Goal: Information Seeking & Learning: Learn about a topic

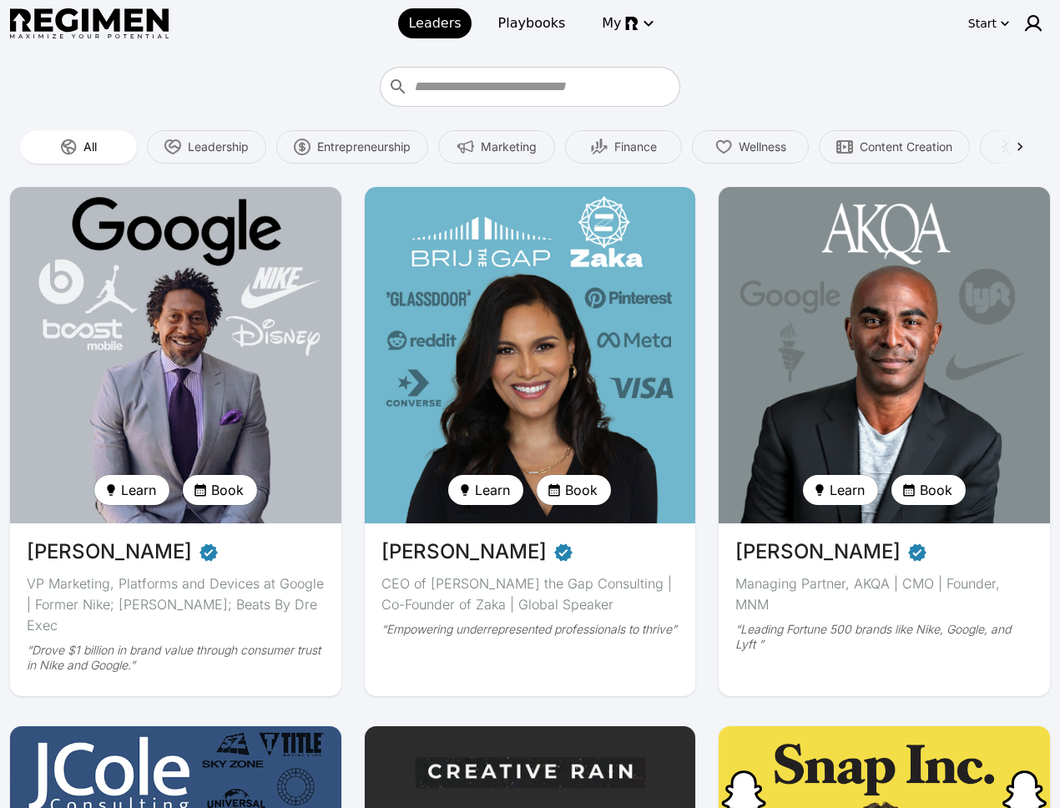
click at [928, 78] on div at bounding box center [530, 87] width 1040 height 40
click at [964, 67] on div at bounding box center [530, 87] width 1040 height 40
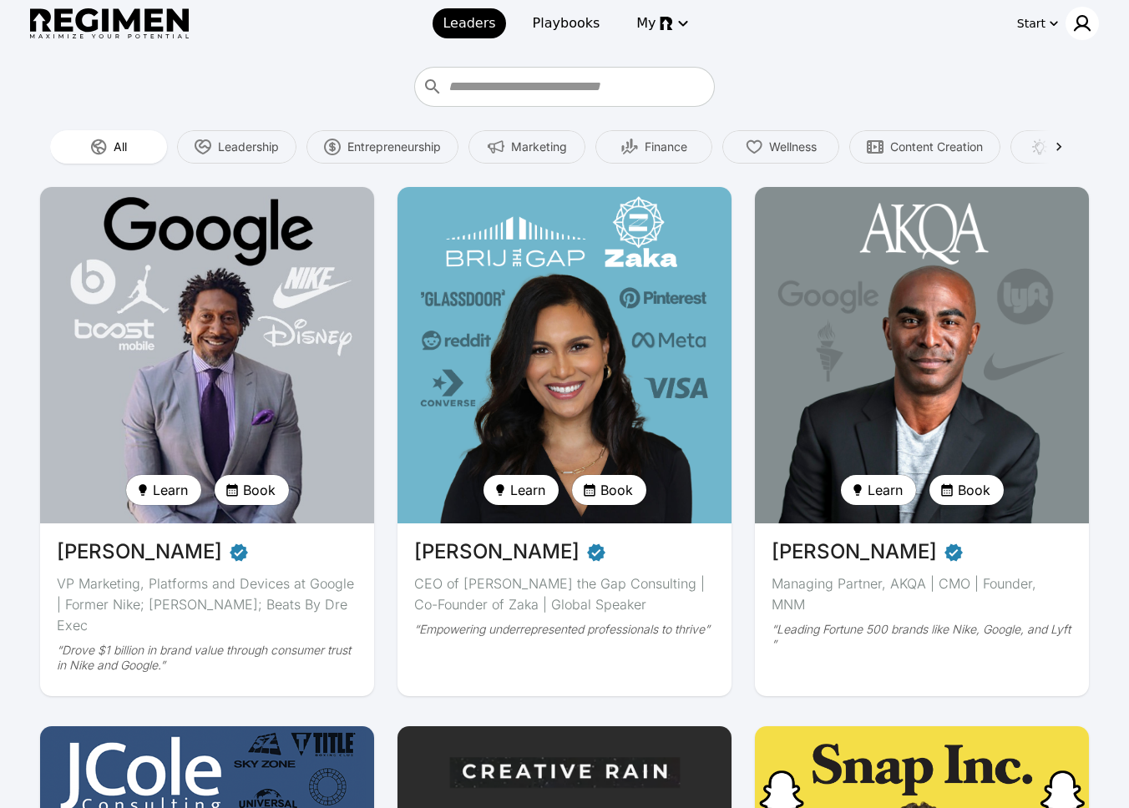
click at [1076, 35] on div at bounding box center [1081, 23] width 33 height 33
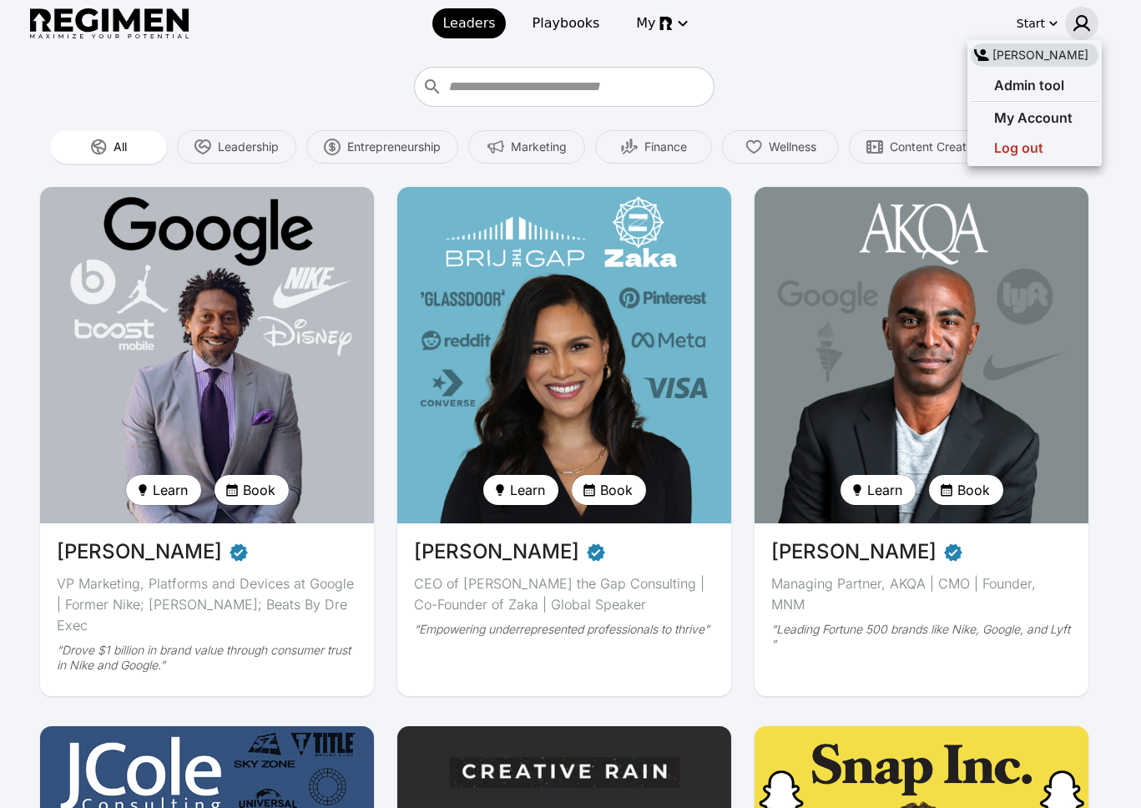
click at [1076, 27] on div at bounding box center [570, 404] width 1141 height 808
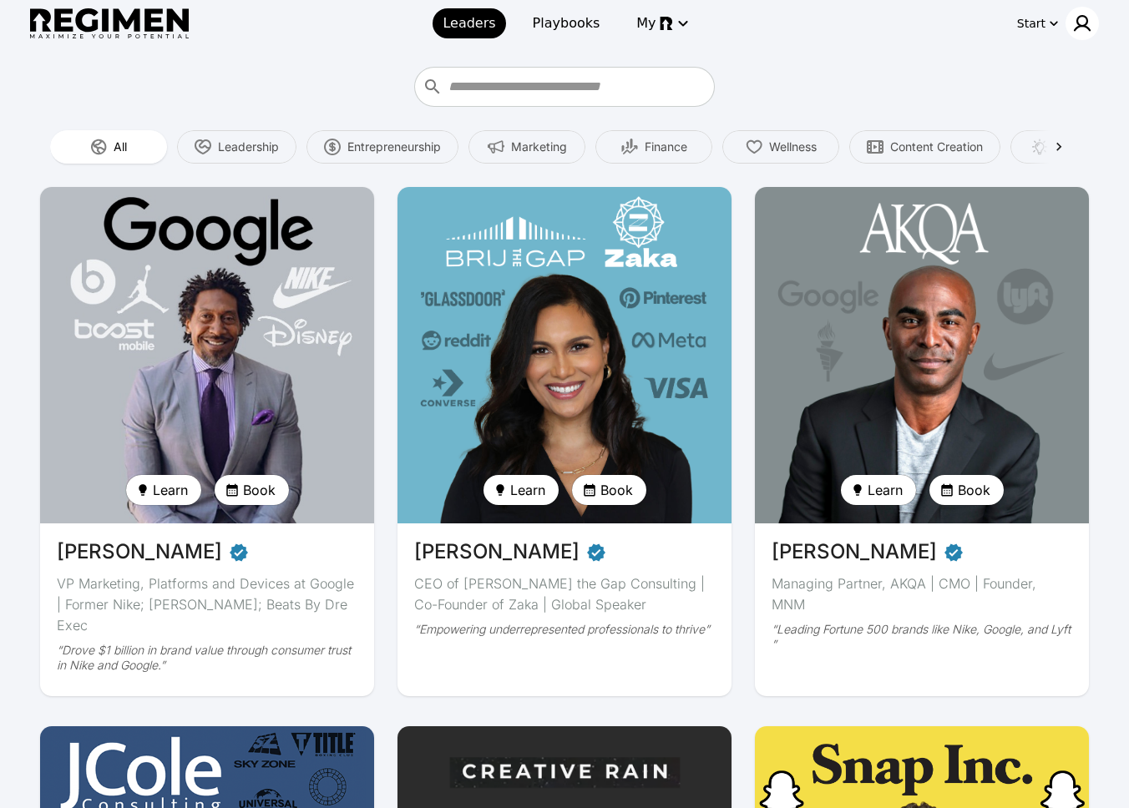
click at [1076, 26] on img at bounding box center [1082, 23] width 20 height 20
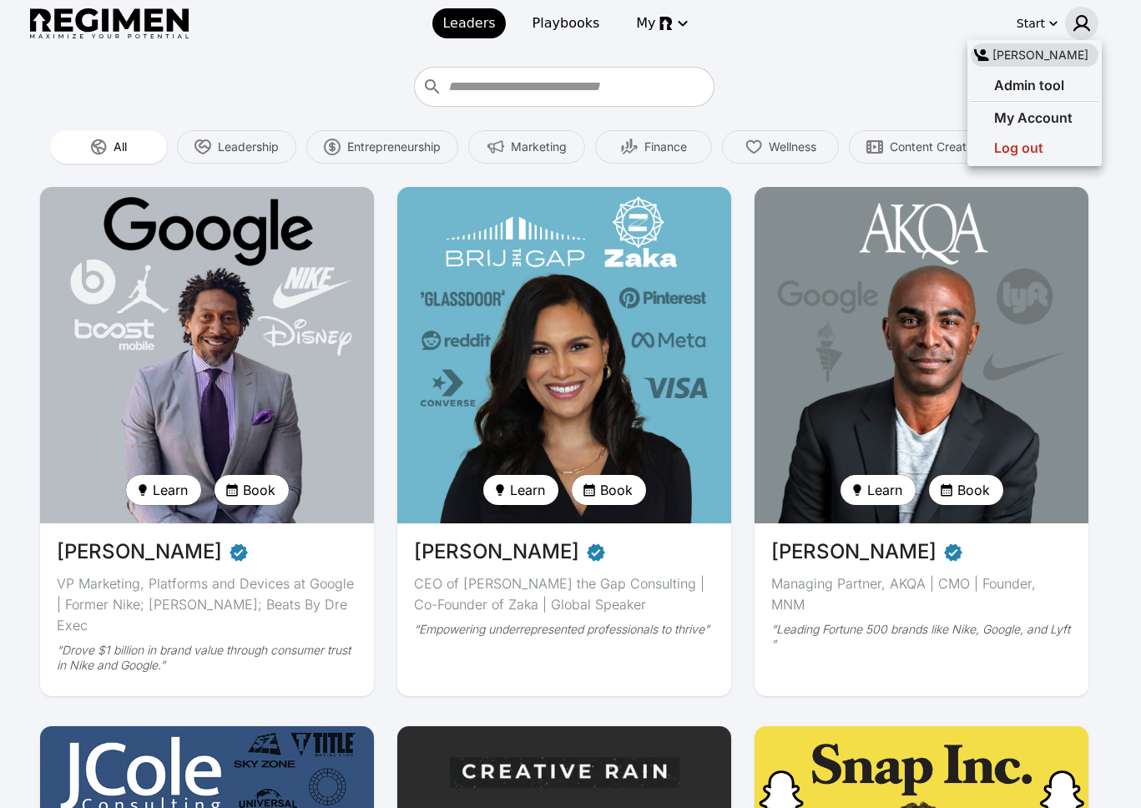
drag, startPoint x: 917, startPoint y: 67, endPoint x: 989, endPoint y: 45, distance: 75.0
click at [918, 66] on div at bounding box center [570, 404] width 1141 height 808
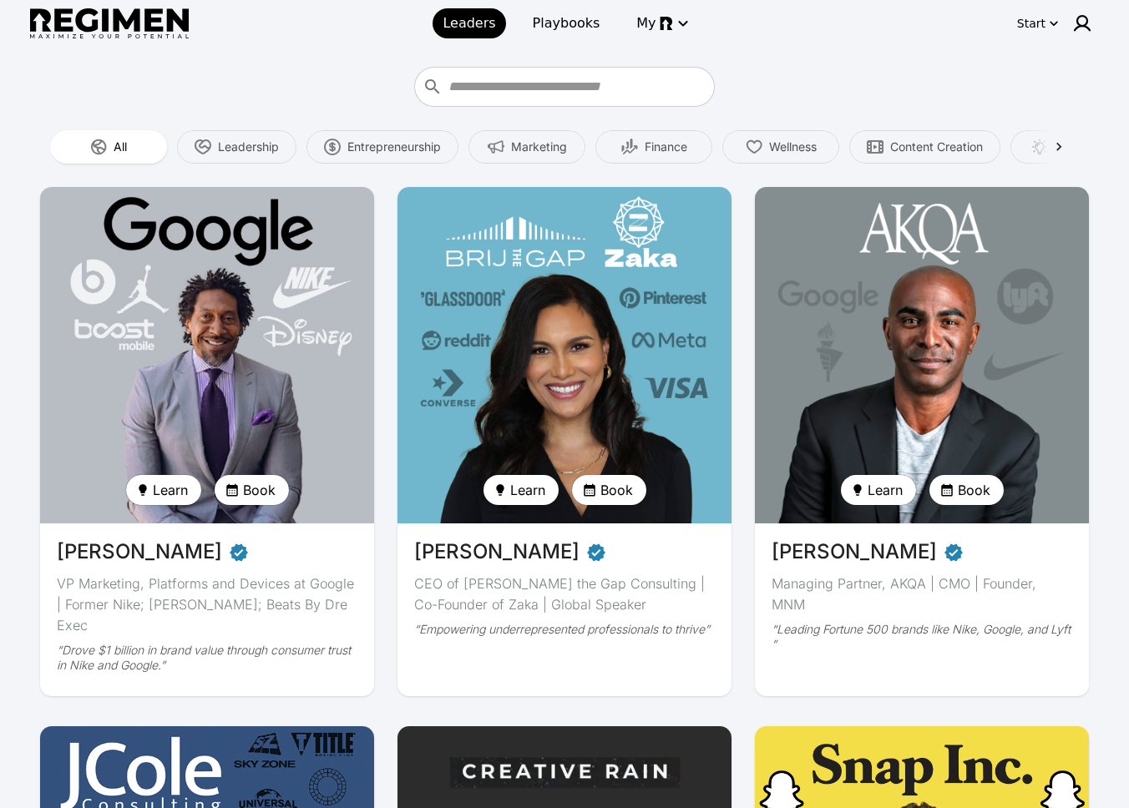
click at [1044, 21] on div "Start" at bounding box center [1031, 23] width 28 height 17
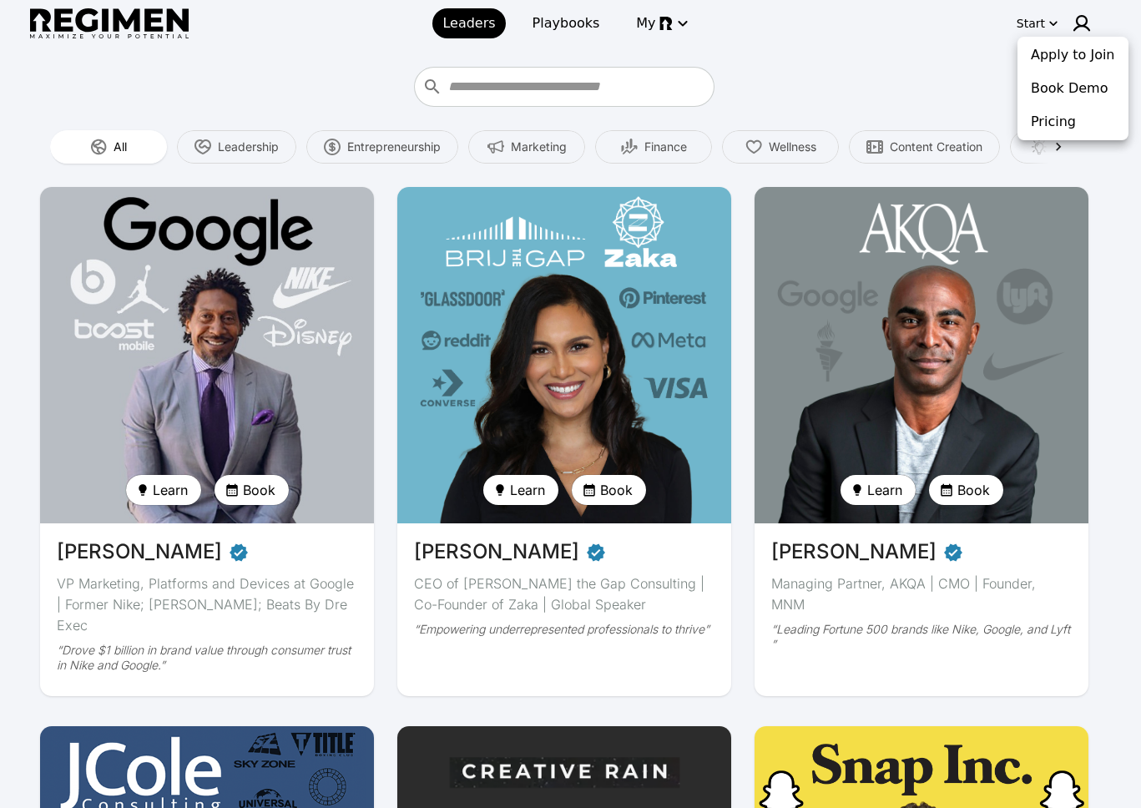
click at [950, 64] on div at bounding box center [570, 404] width 1141 height 808
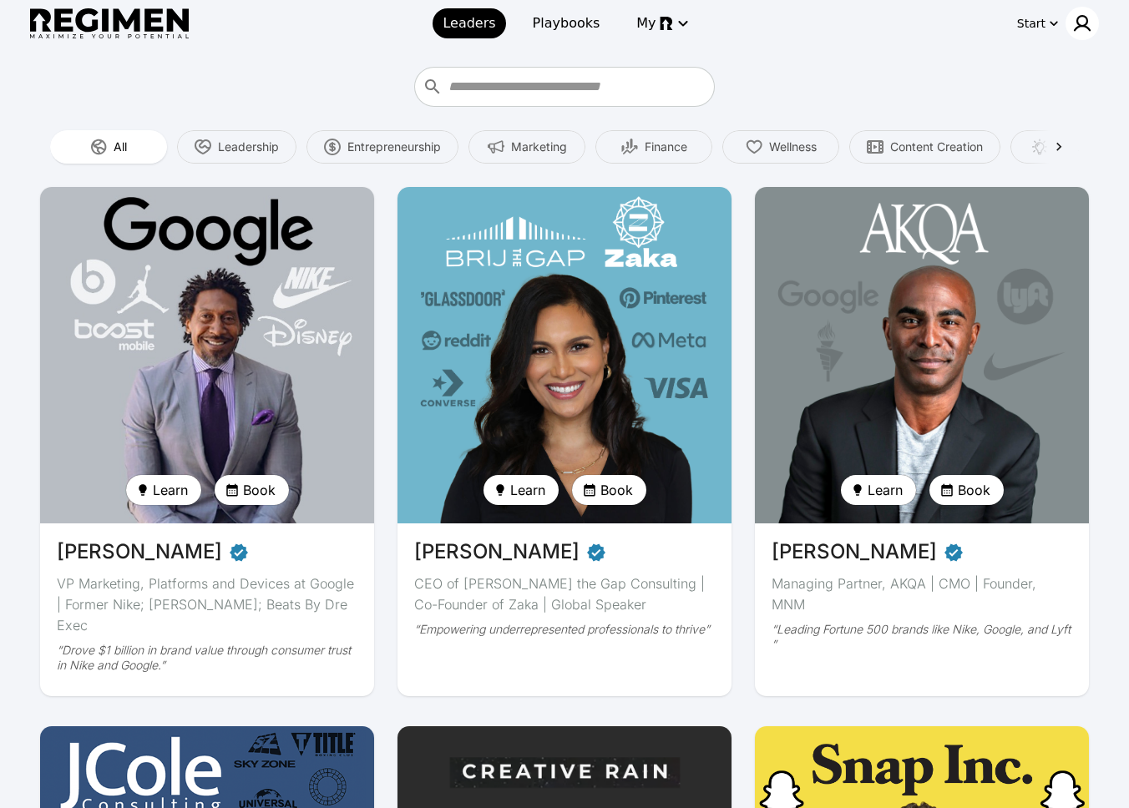
click at [1086, 24] on img at bounding box center [1082, 23] width 20 height 20
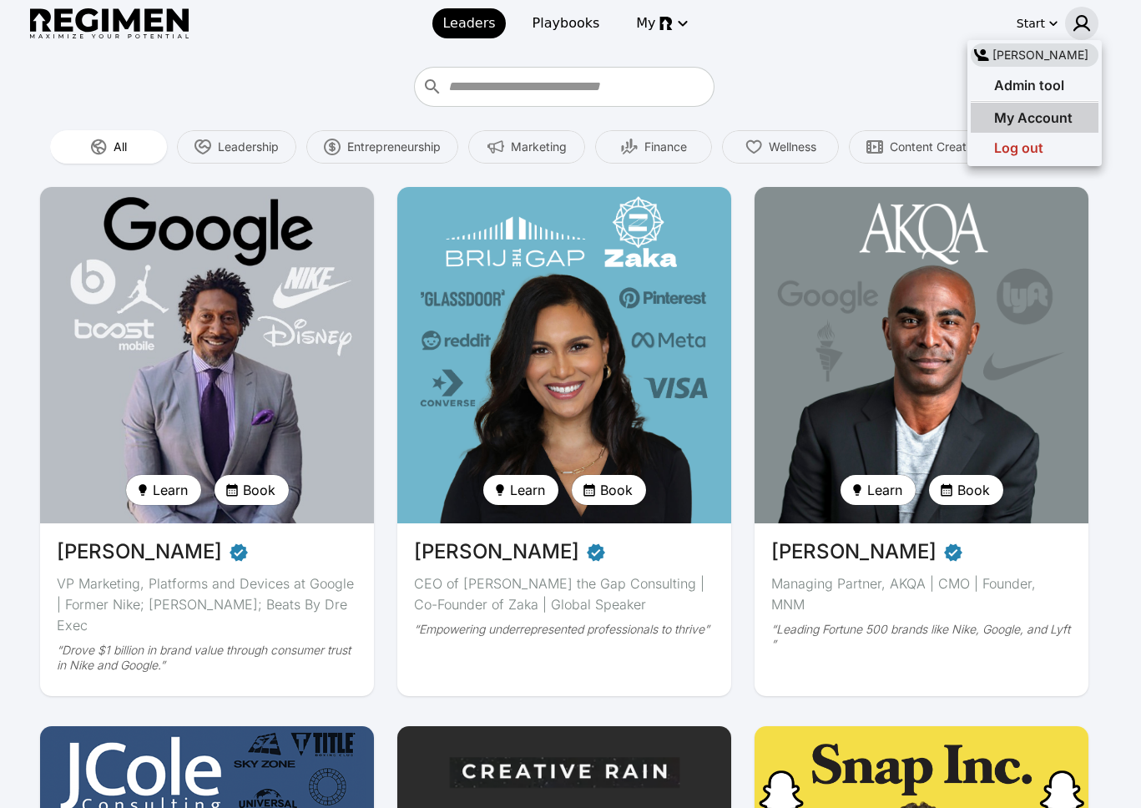
click at [1046, 116] on span "My Account" at bounding box center [1033, 117] width 78 height 17
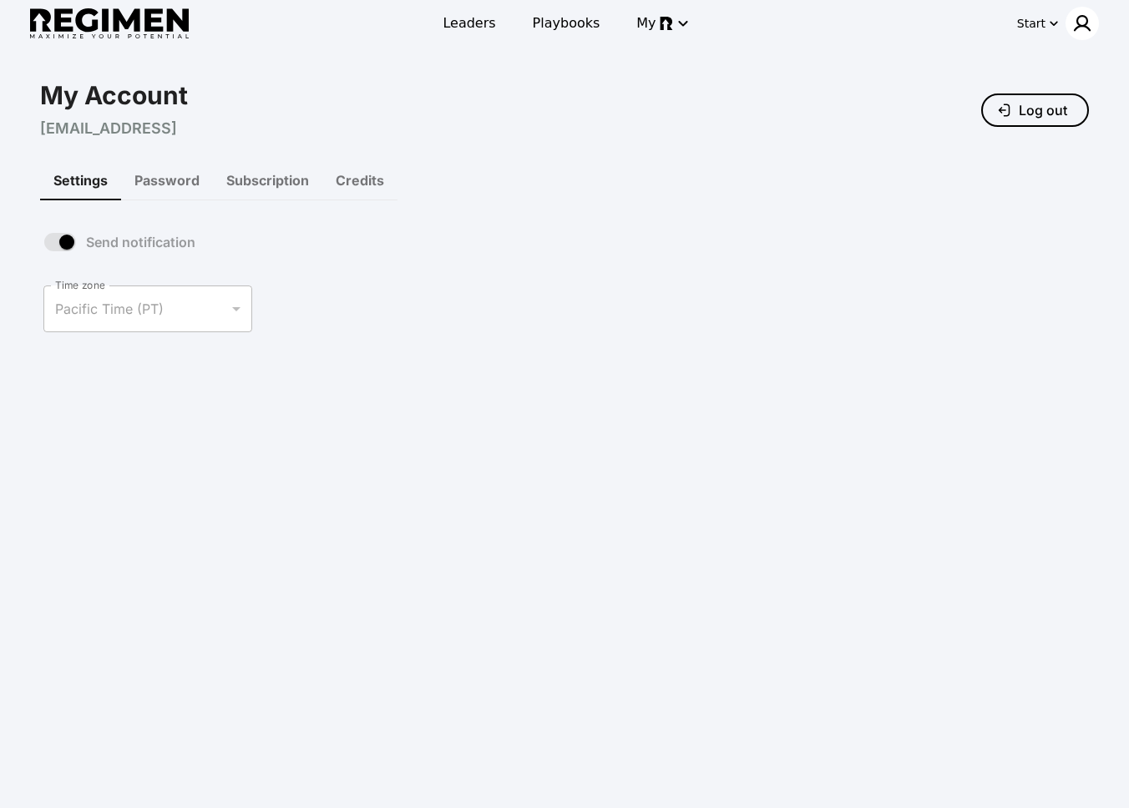
click at [1083, 33] on img at bounding box center [1082, 23] width 20 height 20
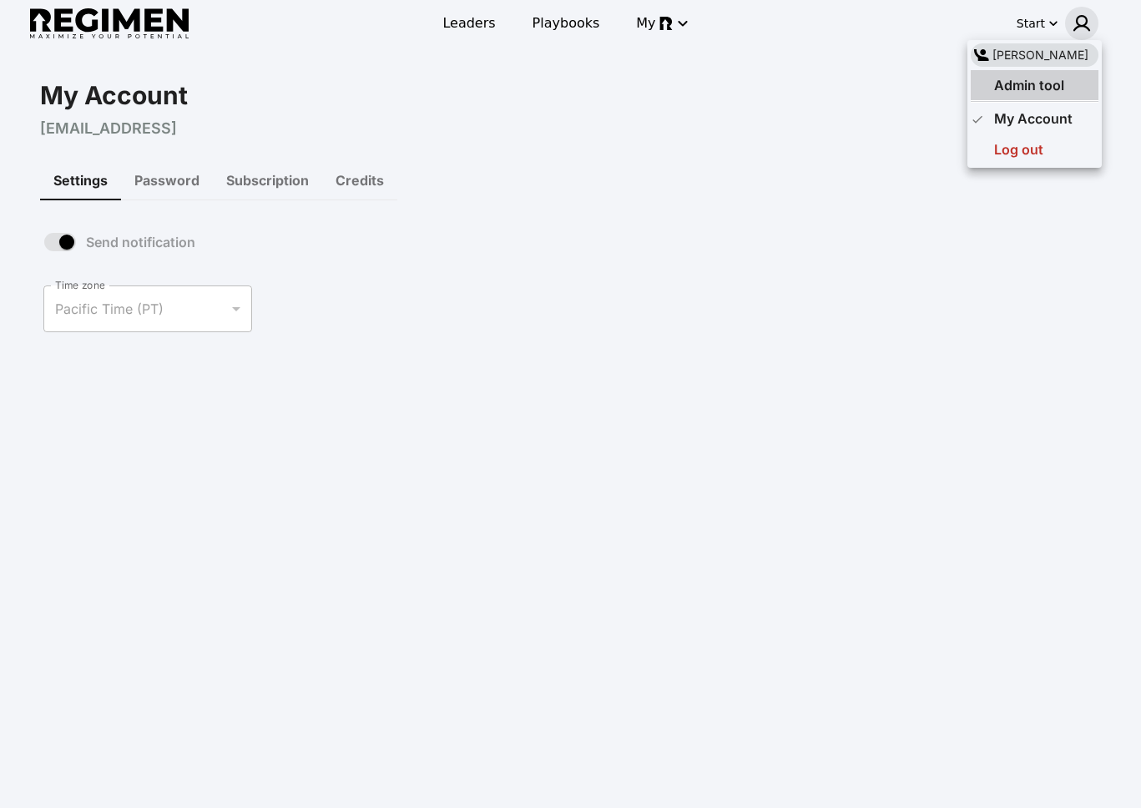
click at [1041, 83] on span "Admin tool" at bounding box center [1029, 85] width 70 height 17
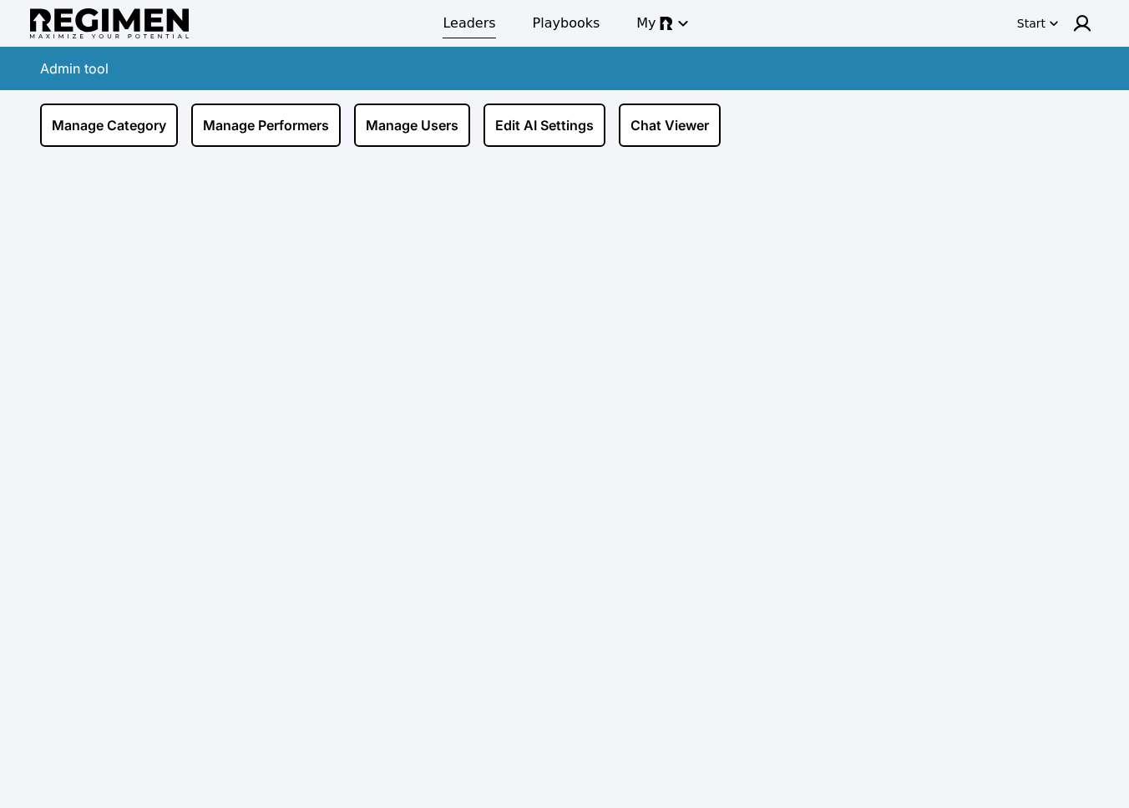
click at [485, 32] on span "Leaders" at bounding box center [469, 23] width 53 height 20
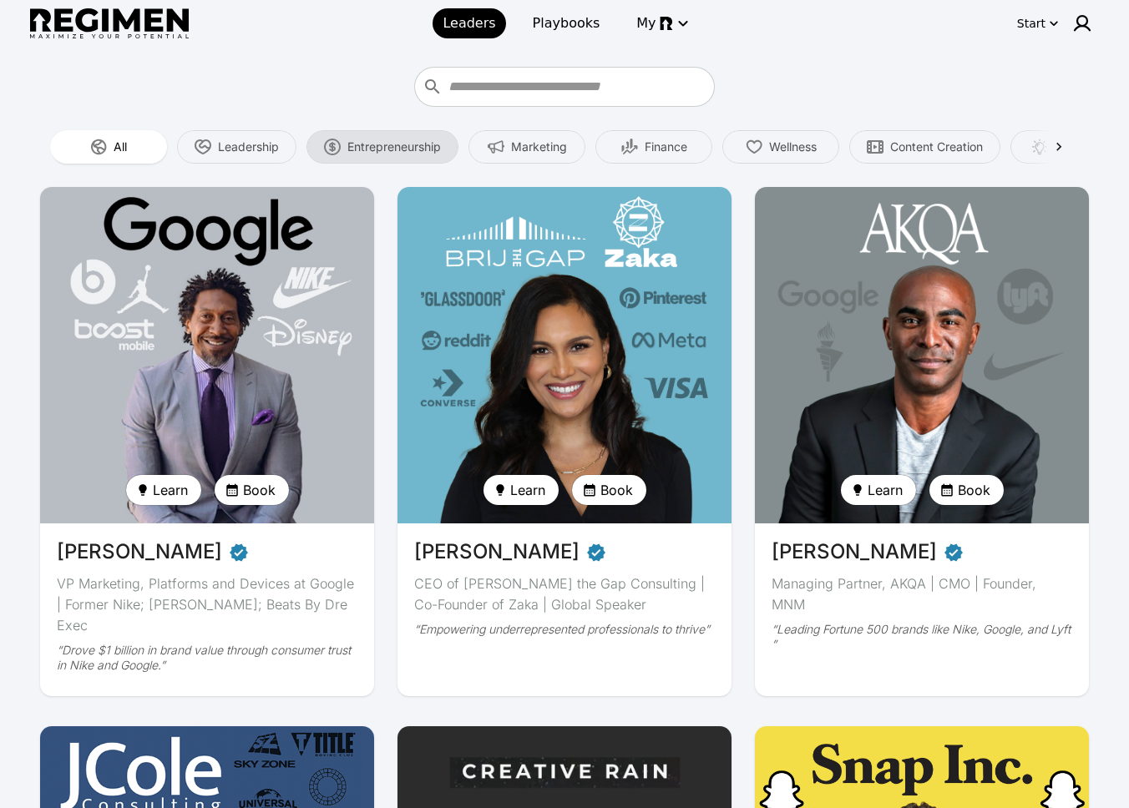
click at [377, 136] on div "Entrepreneurship" at bounding box center [382, 146] width 152 height 33
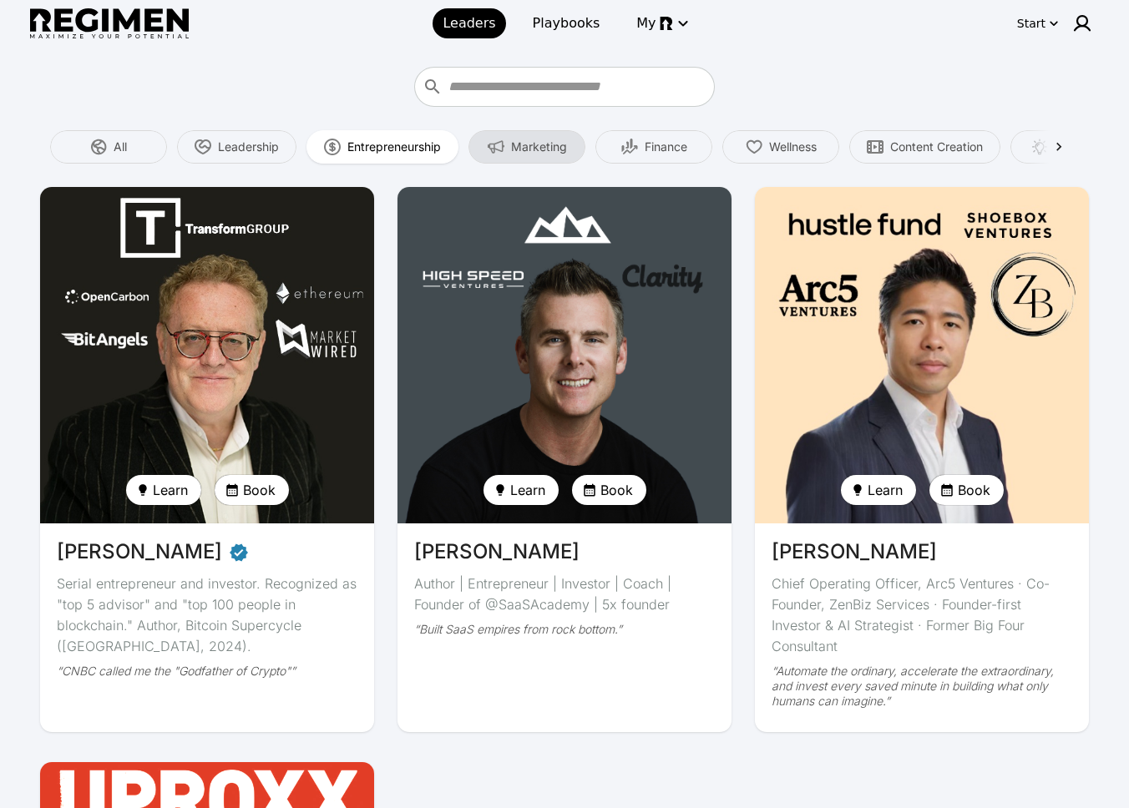
click at [494, 144] on img "button" at bounding box center [496, 147] width 17 height 17
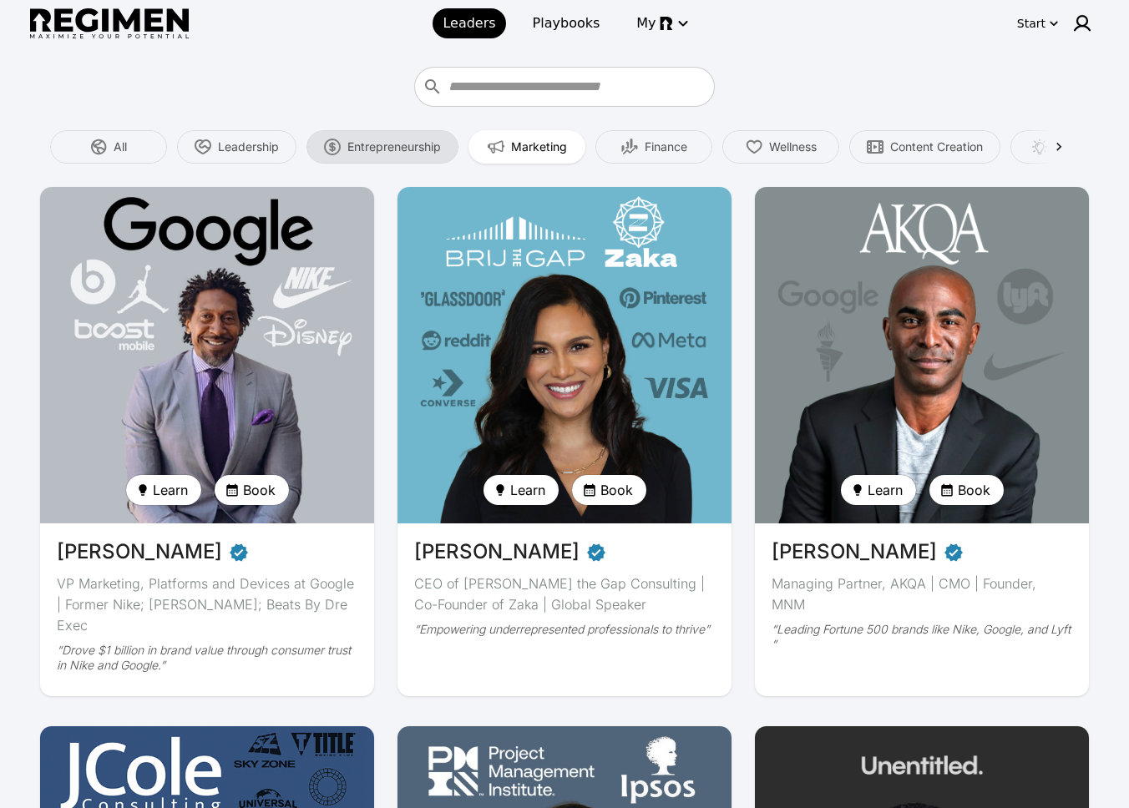
click at [434, 148] on span "Entrepreneurship" at bounding box center [394, 147] width 94 height 17
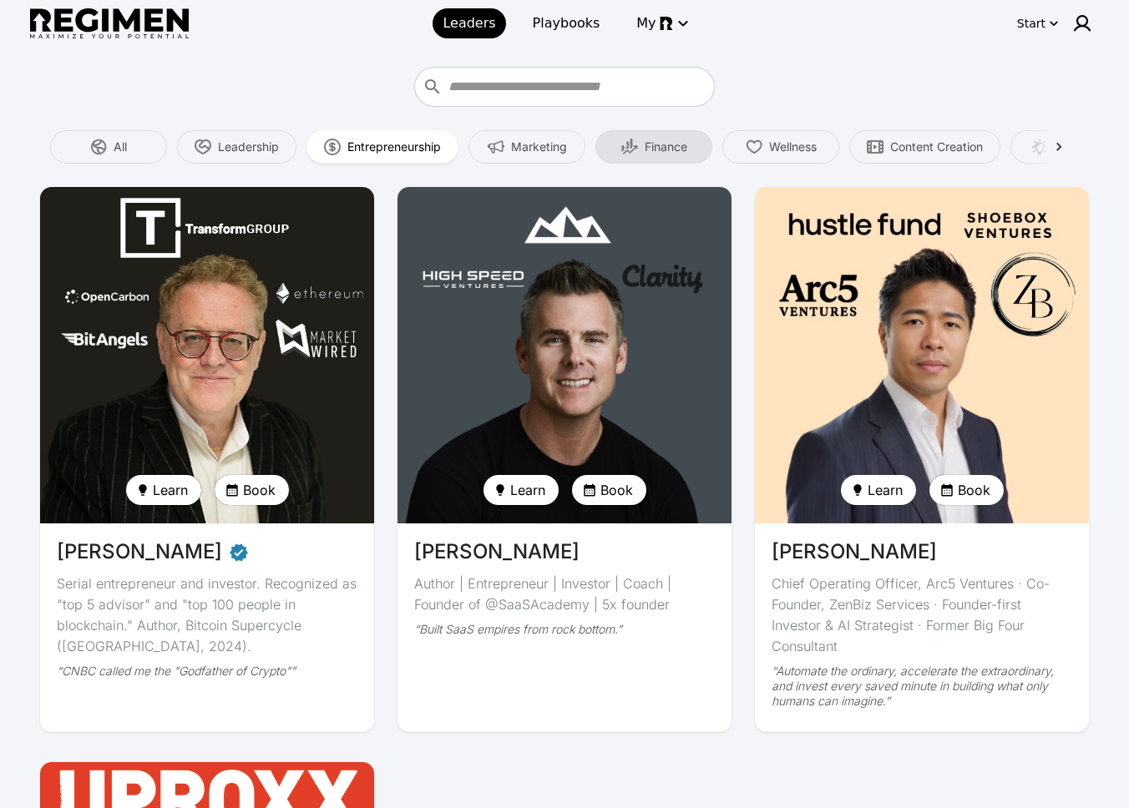
drag, startPoint x: 622, startPoint y: 144, endPoint x: 638, endPoint y: 144, distance: 15.9
click at [623, 143] on div "Finance" at bounding box center [653, 146] width 117 height 33
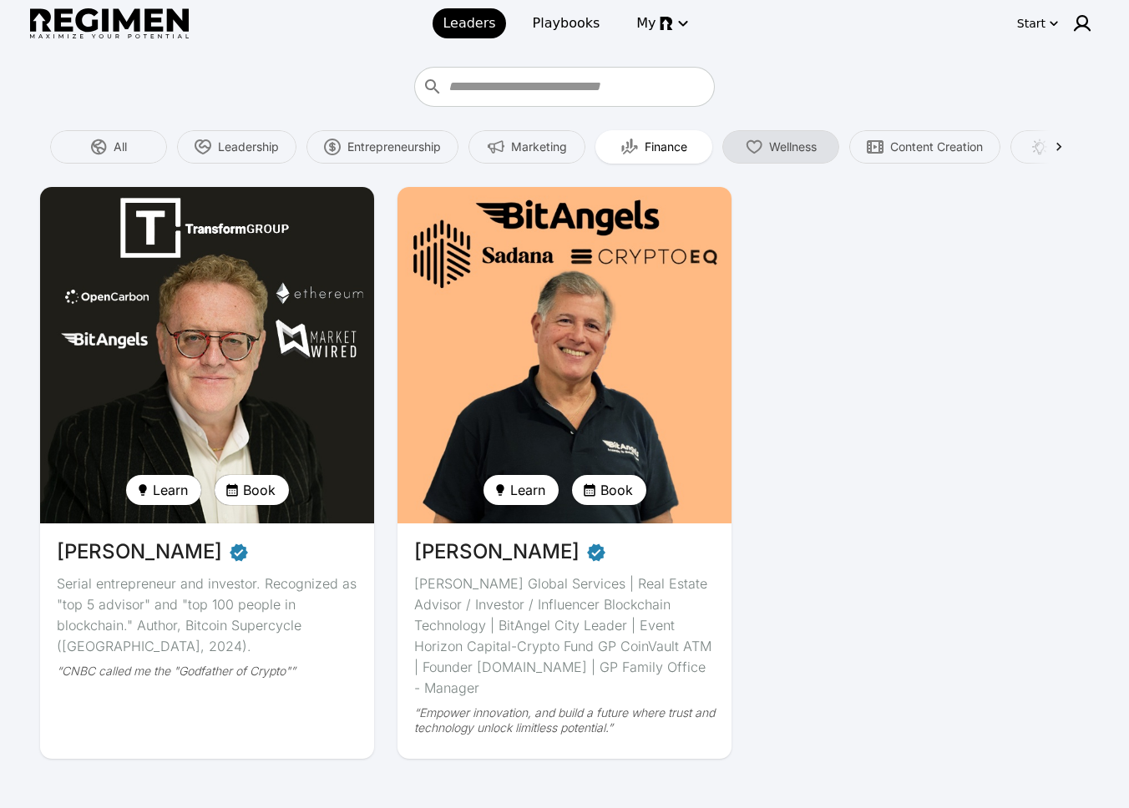
click at [809, 135] on div "Wellness" at bounding box center [780, 146] width 117 height 33
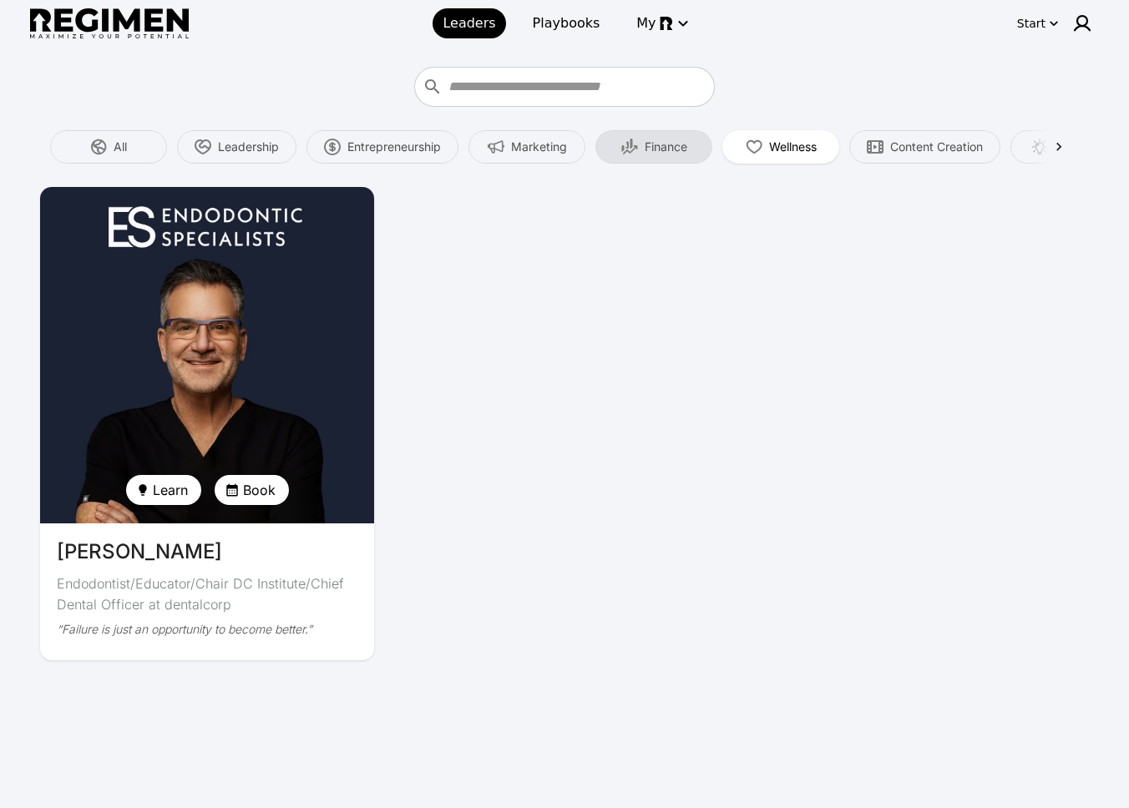
click at [629, 147] on img "button" at bounding box center [629, 147] width 17 height 17
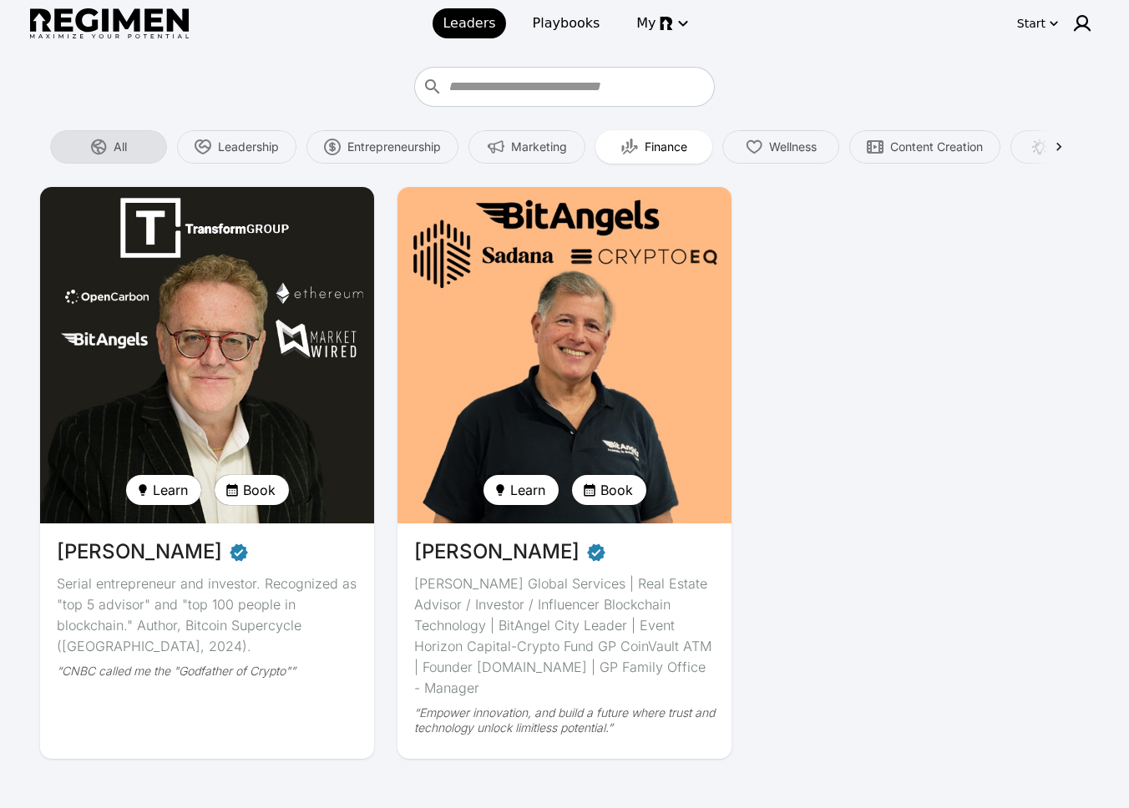
click at [116, 149] on span "All" at bounding box center [120, 147] width 13 height 17
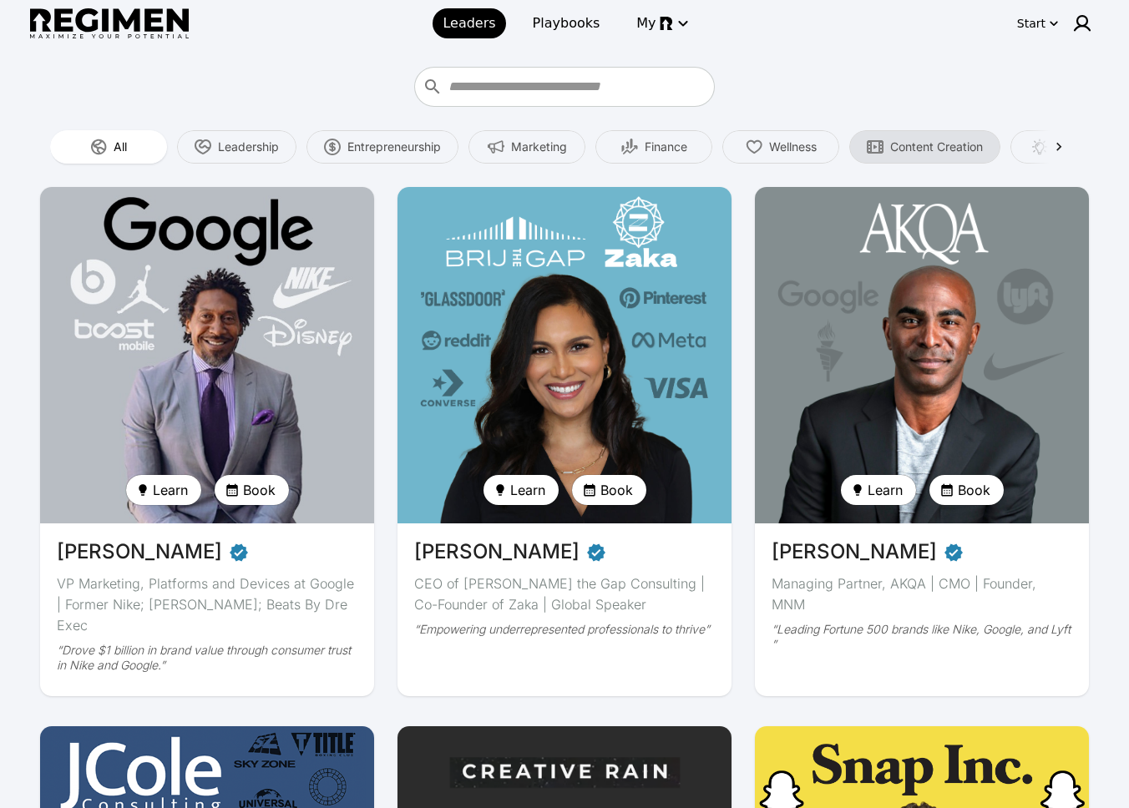
click at [992, 137] on div "Content Creation" at bounding box center [924, 146] width 151 height 33
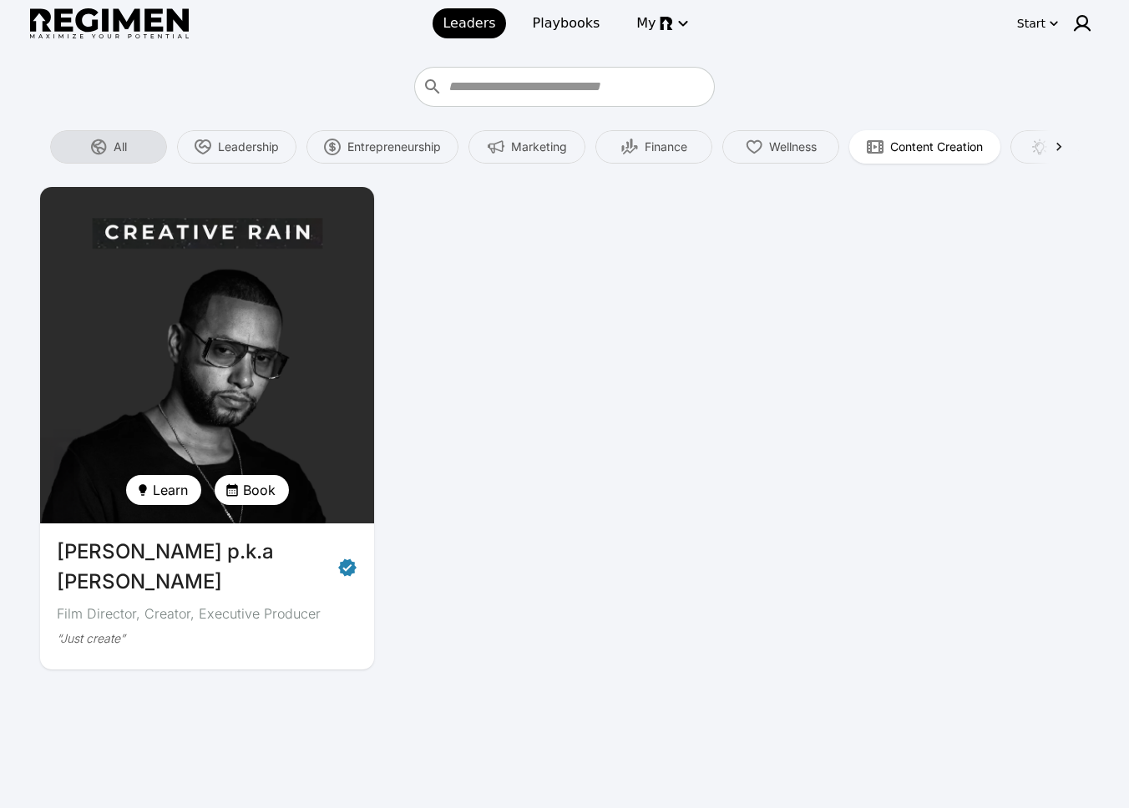
click at [99, 144] on img "button" at bounding box center [98, 147] width 17 height 17
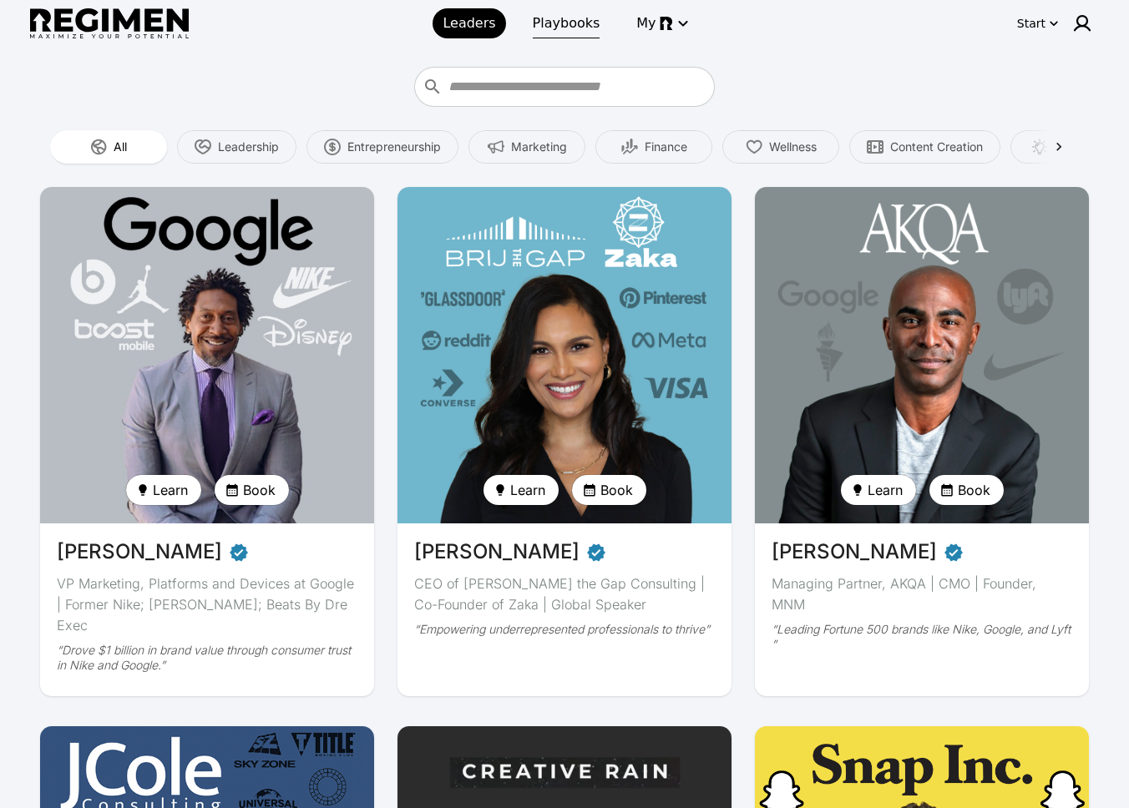
click at [569, 27] on span "Playbooks" at bounding box center [567, 23] width 68 height 20
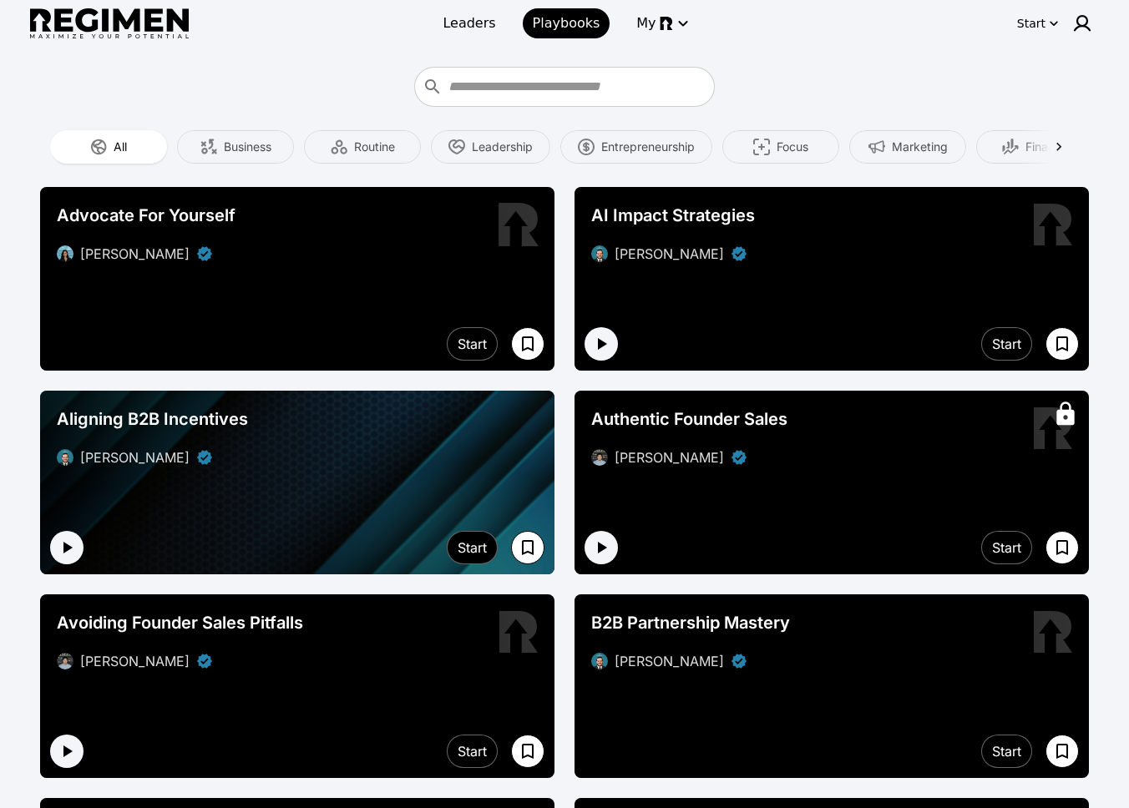
click at [266, 250] on div "[PERSON_NAME]" at bounding box center [297, 254] width 481 height 20
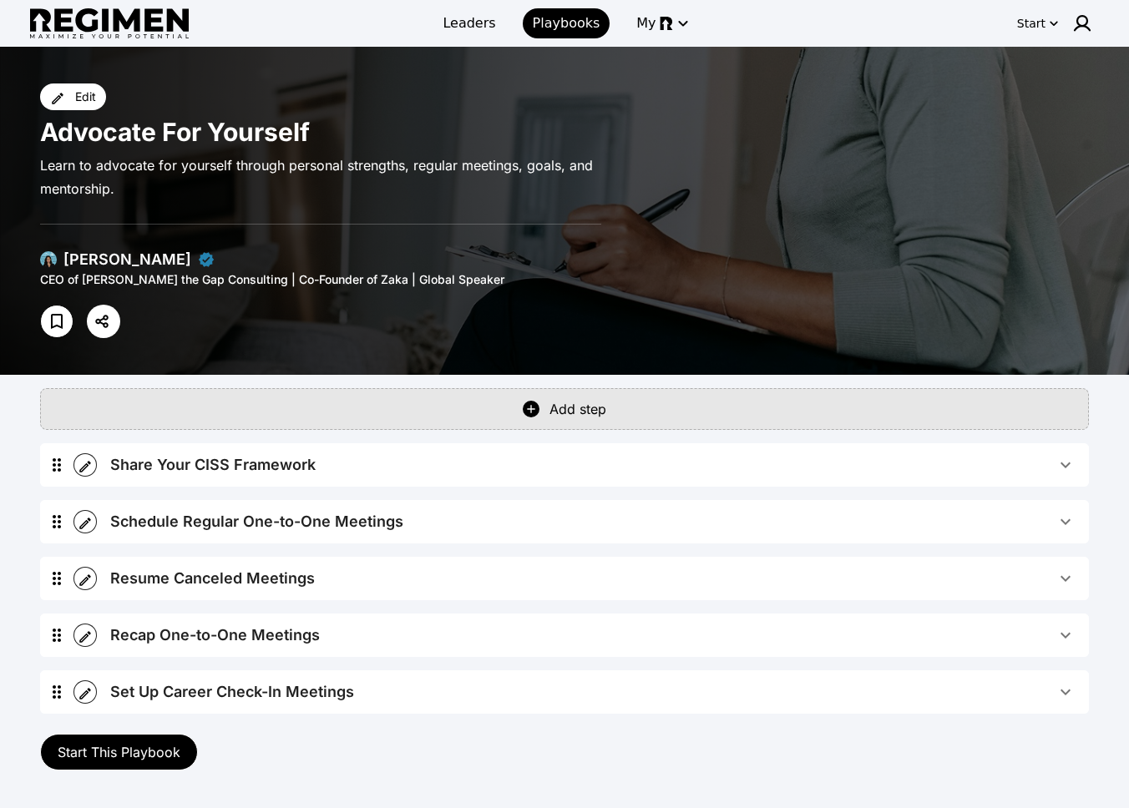
click at [289, 453] on div "Share Your CISS Framework" at bounding box center [212, 464] width 205 height 23
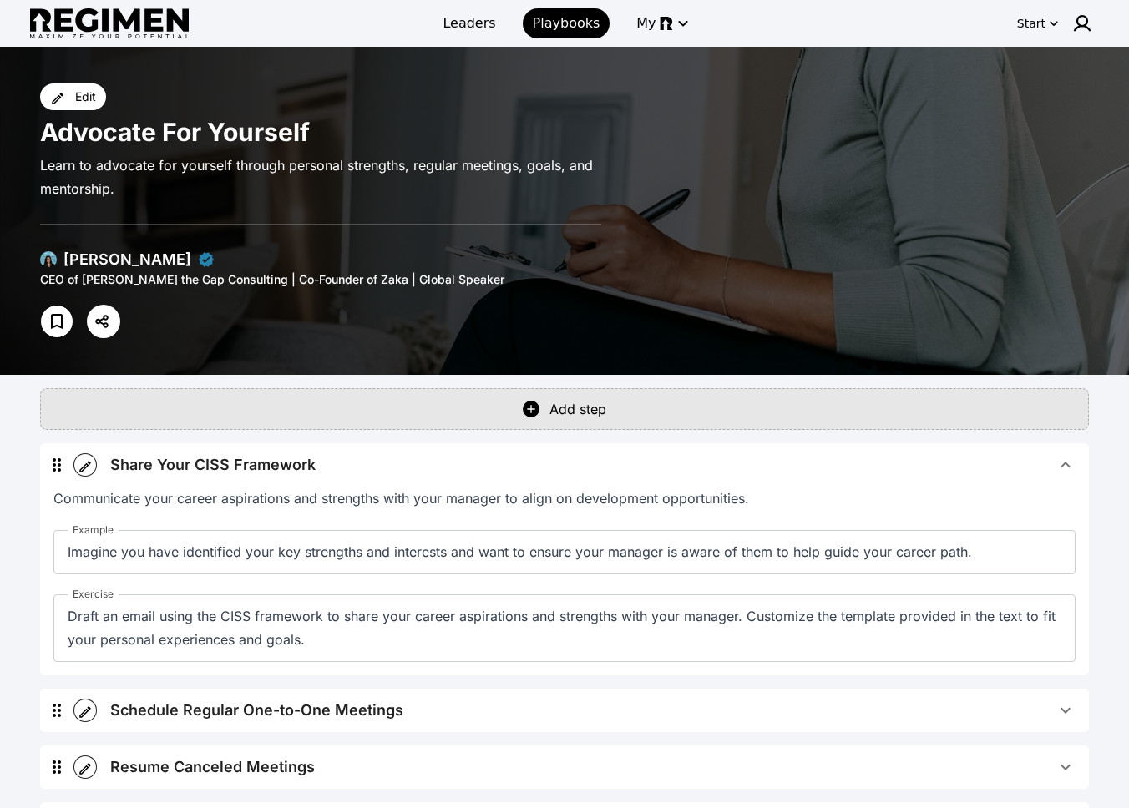
click at [289, 460] on div "Share Your CISS Framework" at bounding box center [212, 464] width 205 height 23
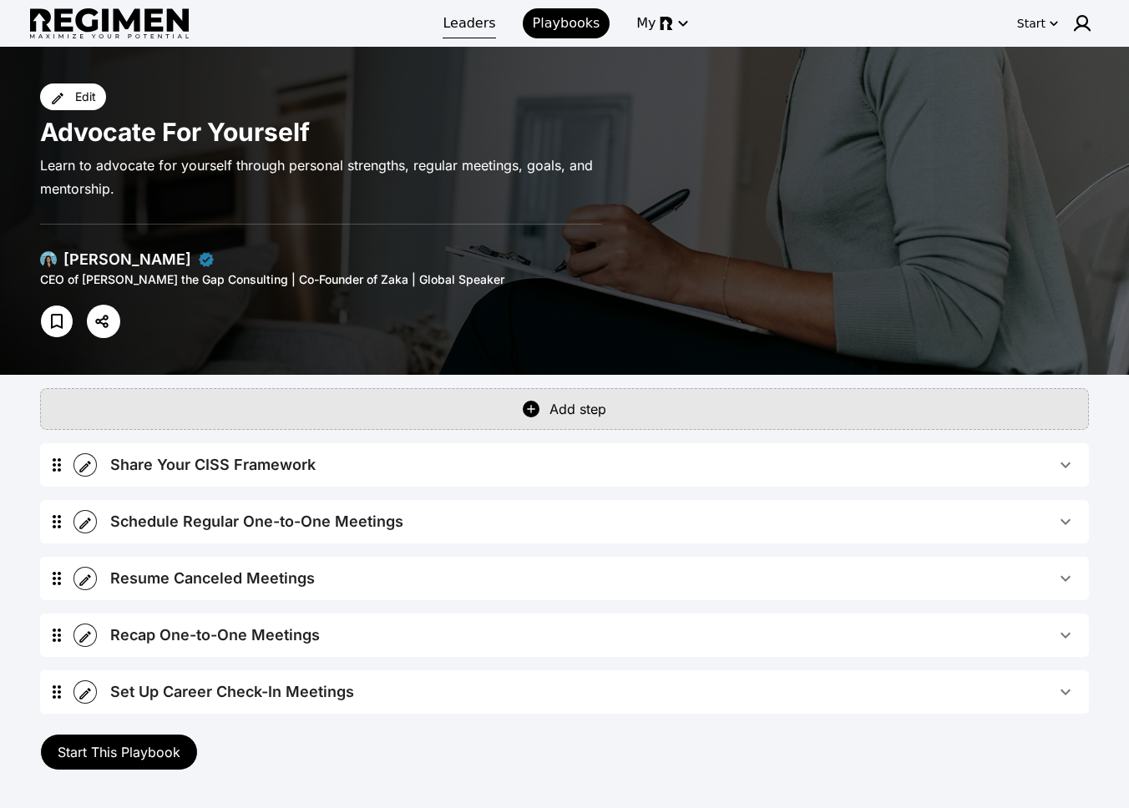
click at [473, 15] on span "Leaders" at bounding box center [469, 23] width 53 height 20
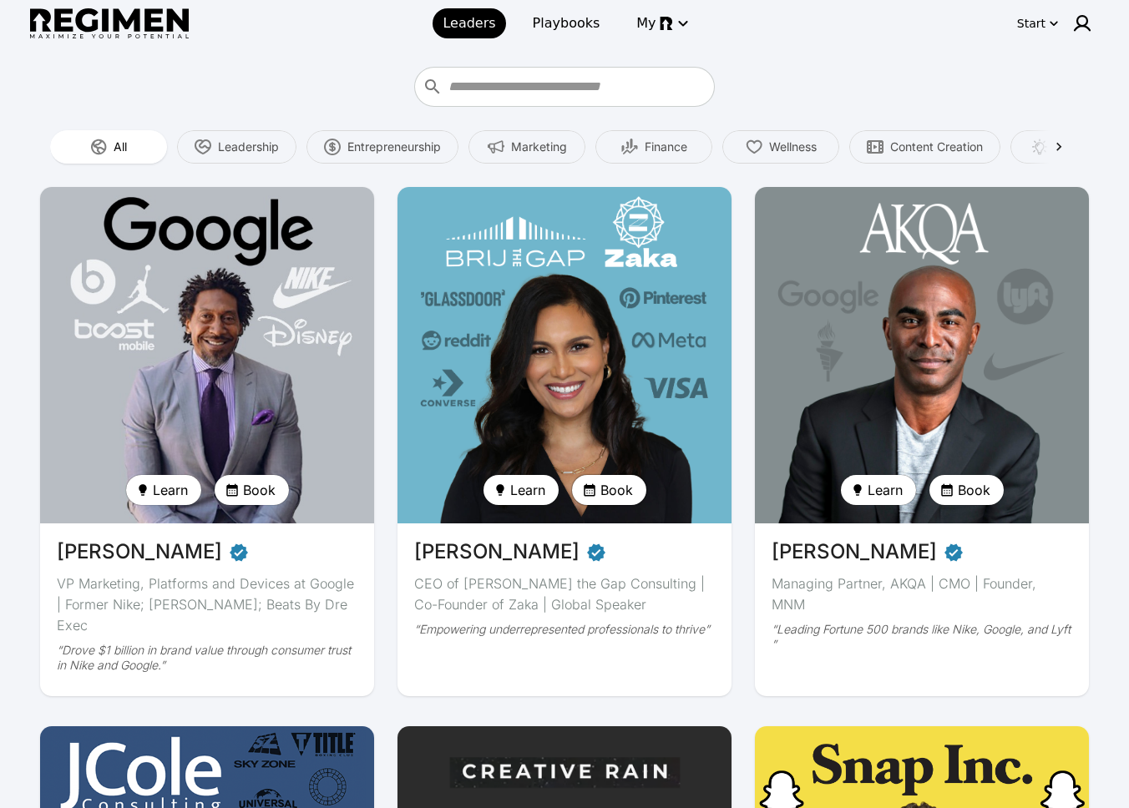
click at [609, 503] on button "Book" at bounding box center [609, 490] width 74 height 30
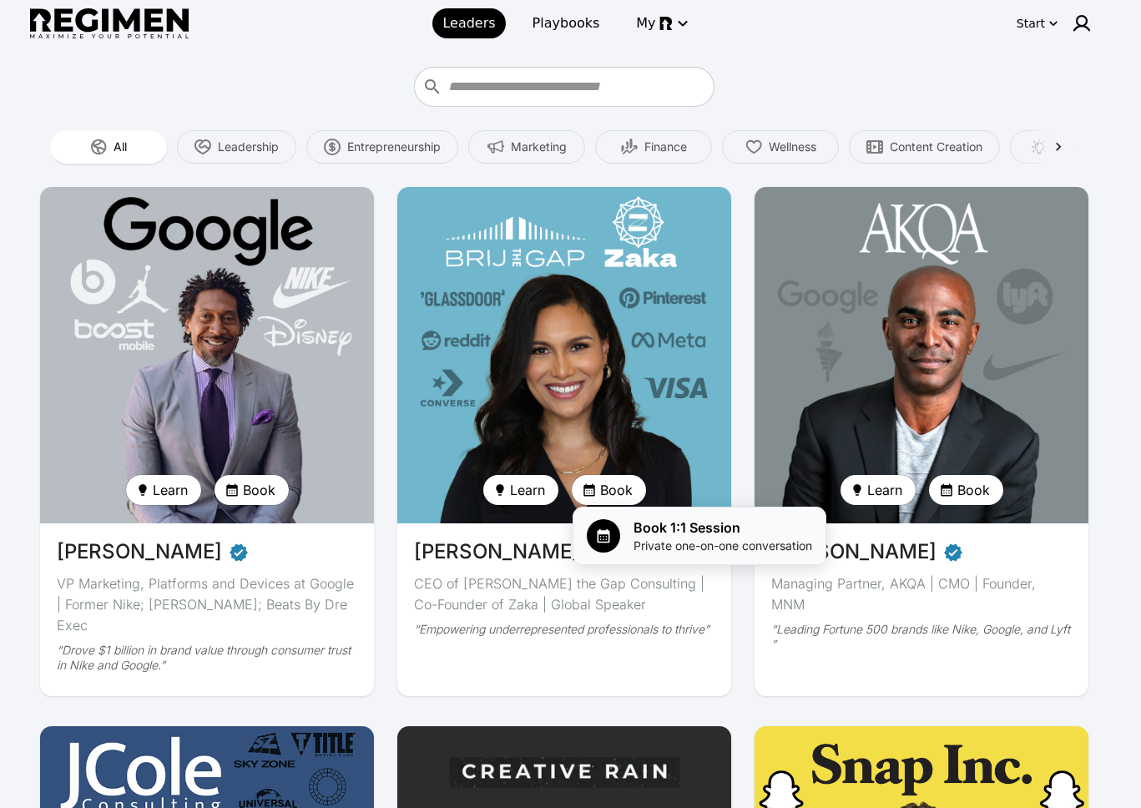
click at [628, 547] on div "Book 1:1 Session Private one-on-one conversation" at bounding box center [699, 536] width 225 height 37
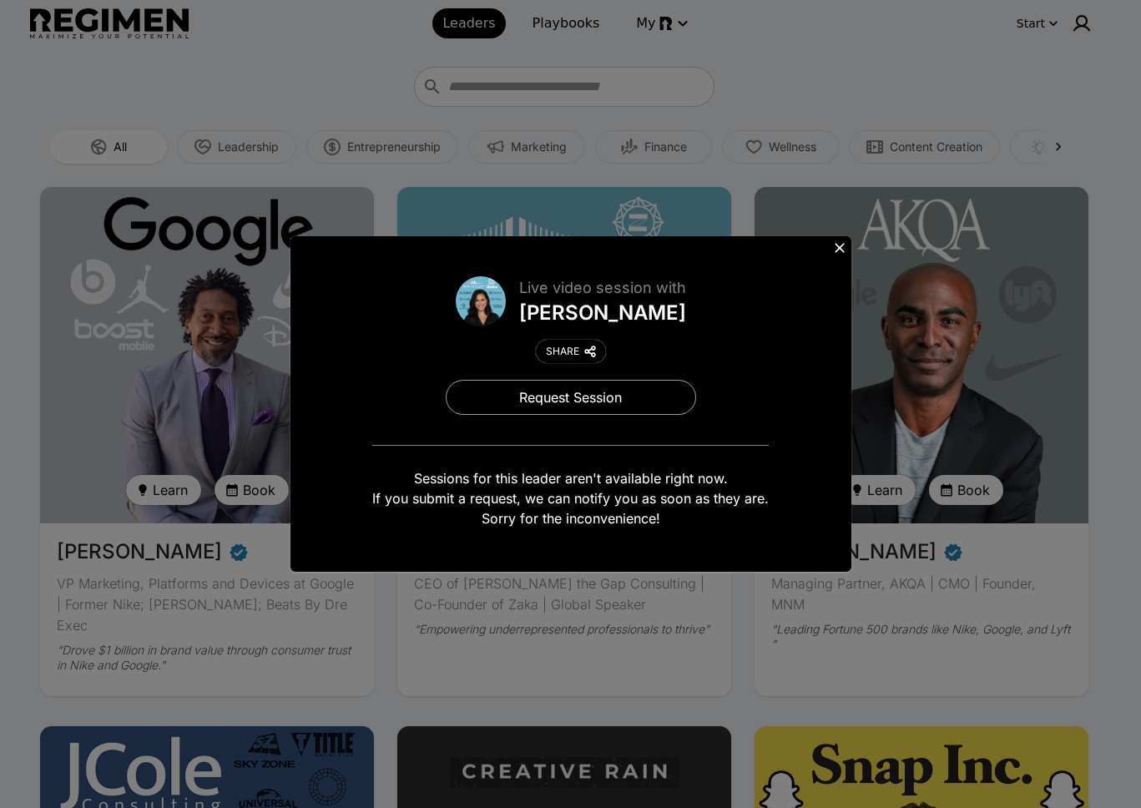
drag, startPoint x: 828, startPoint y: 252, endPoint x: 815, endPoint y: 248, distance: 14.0
click at [829, 251] on button at bounding box center [839, 247] width 23 height 23
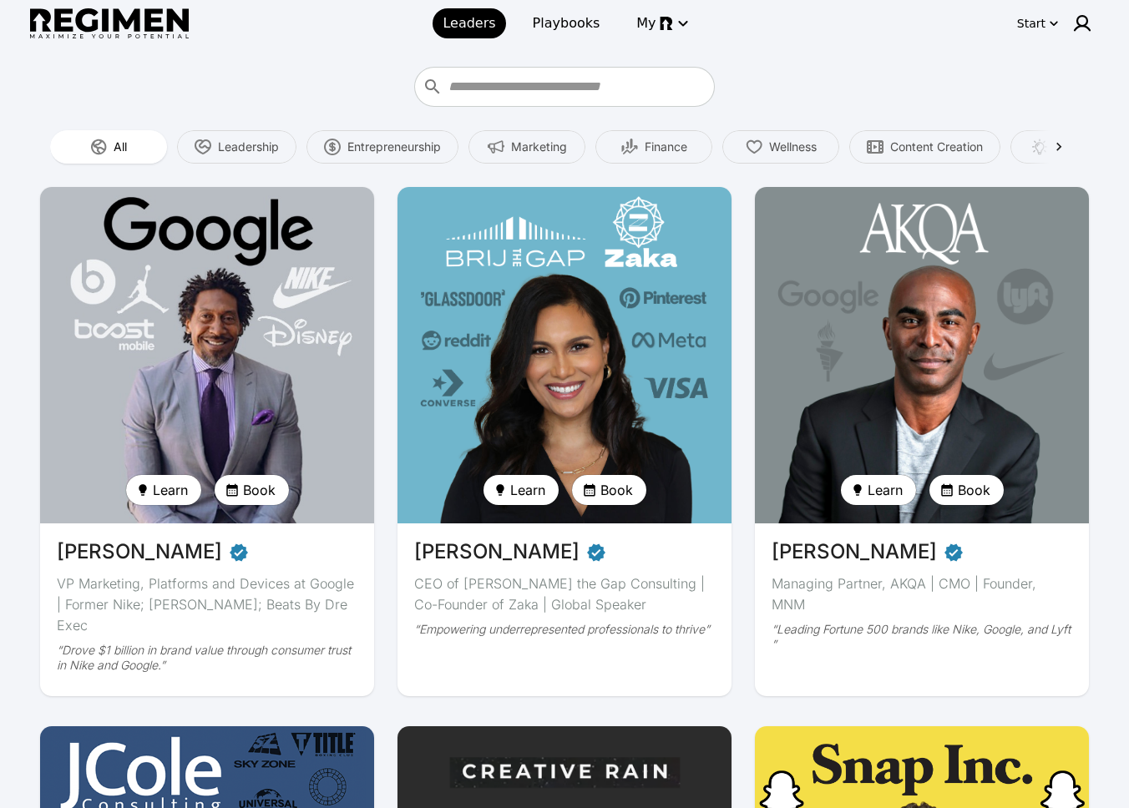
click at [469, 23] on span "Leaders" at bounding box center [469, 23] width 53 height 20
click at [461, 20] on span "Leaders" at bounding box center [469, 23] width 53 height 20
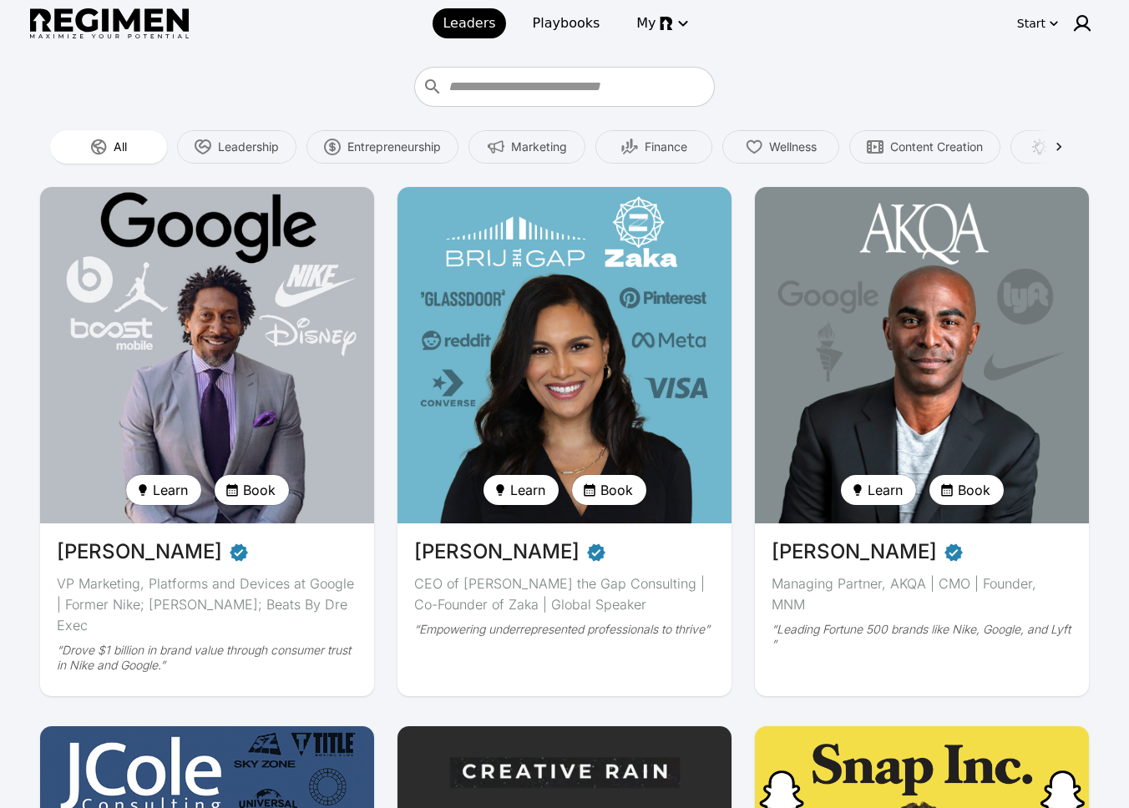
click at [161, 311] on img at bounding box center [207, 355] width 344 height 347
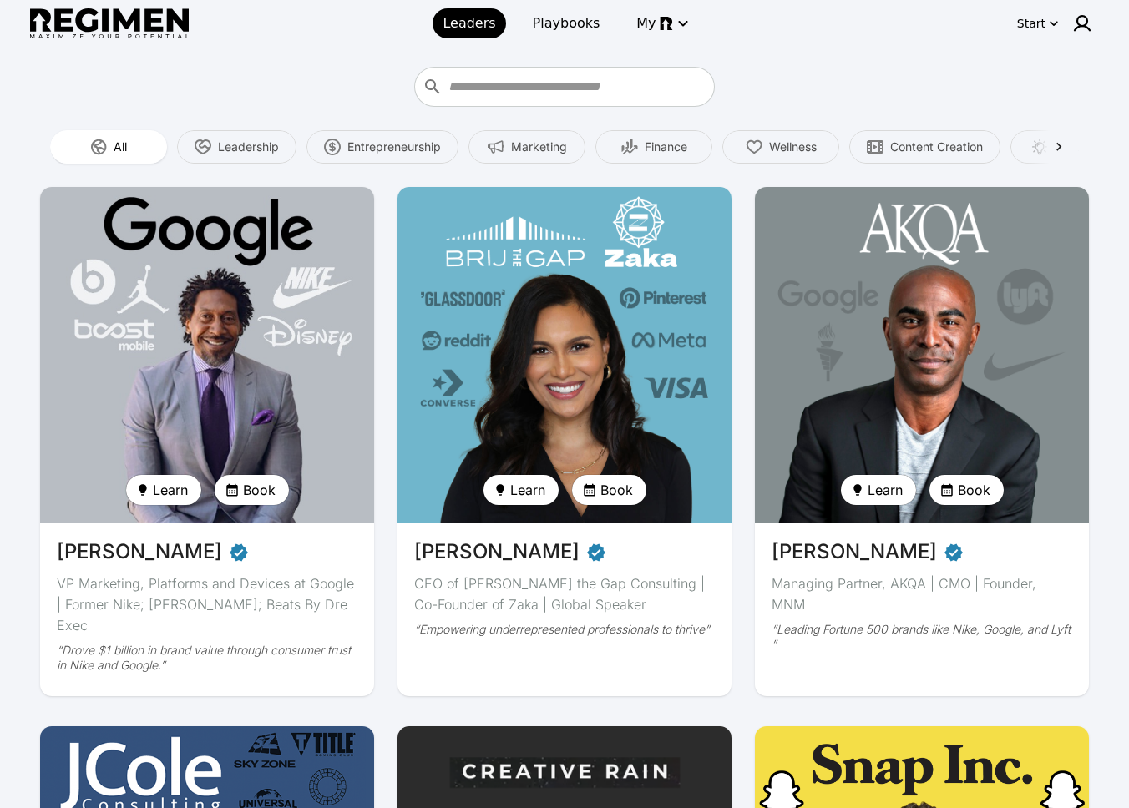
click at [948, 91] on div at bounding box center [564, 87] width 1049 height 40
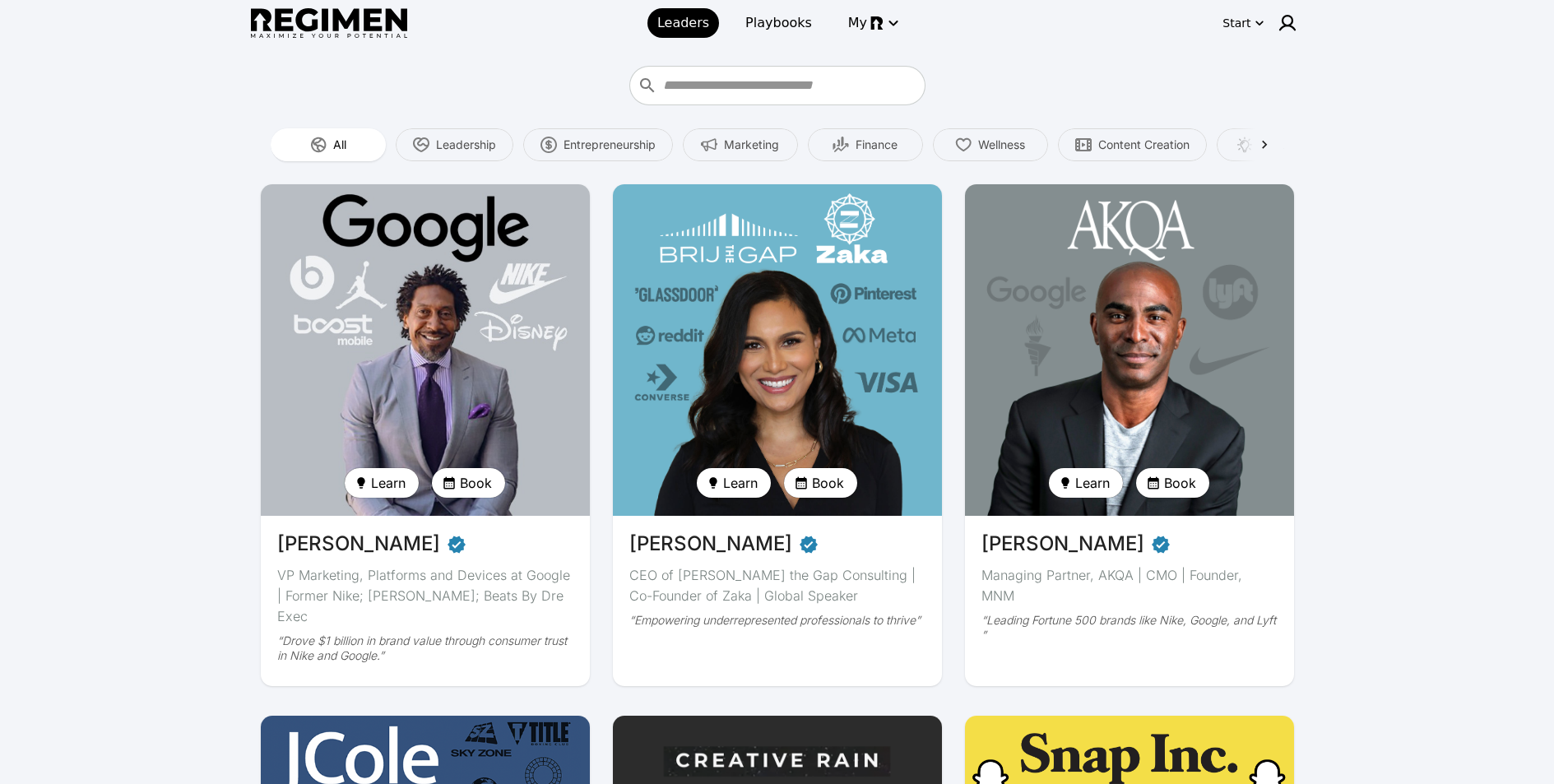
click at [479, 336] on img at bounding box center [426, 350] width 339 height 342
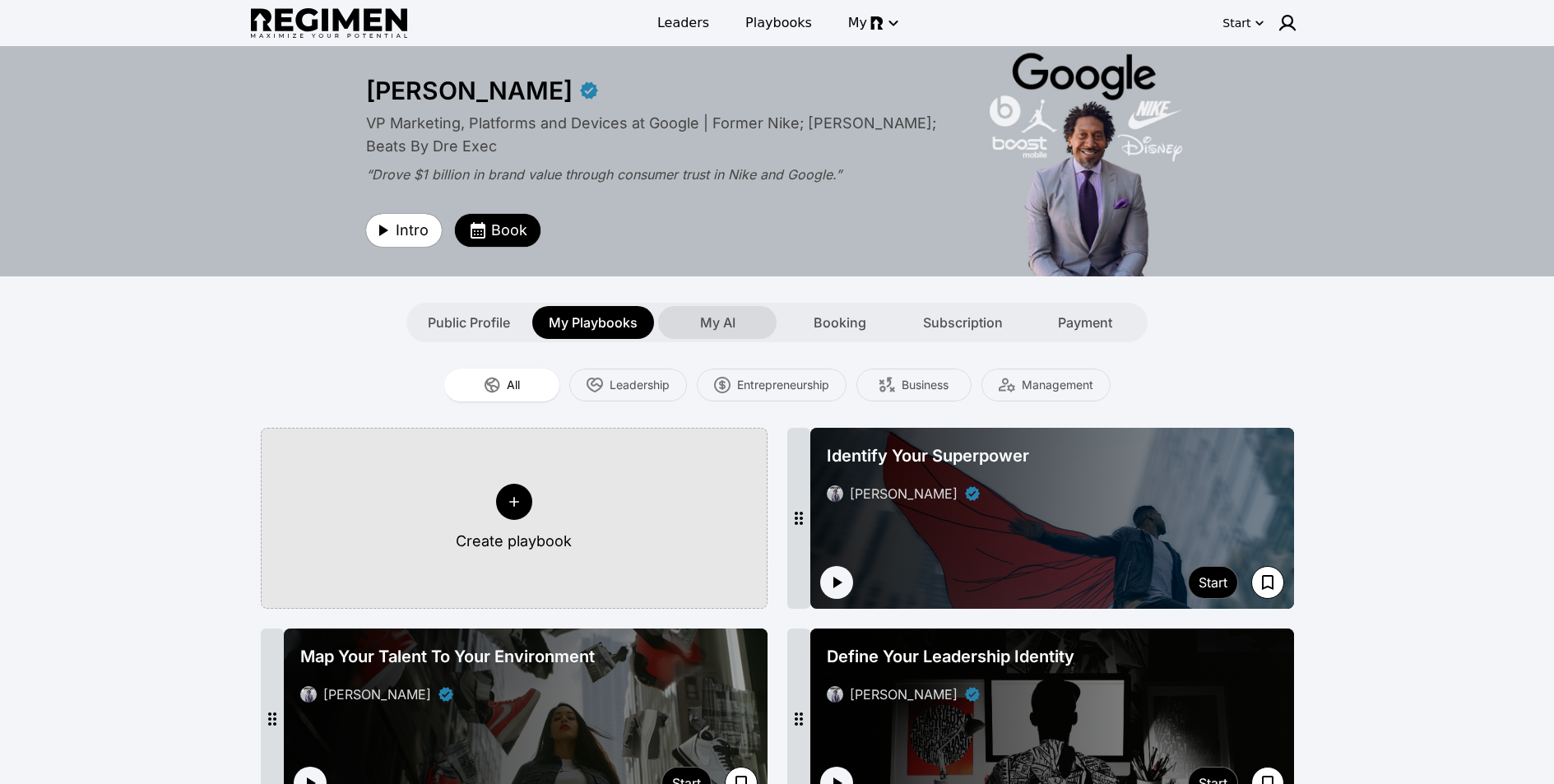
click at [744, 323] on div "My AI" at bounding box center [717, 322] width 118 height 33
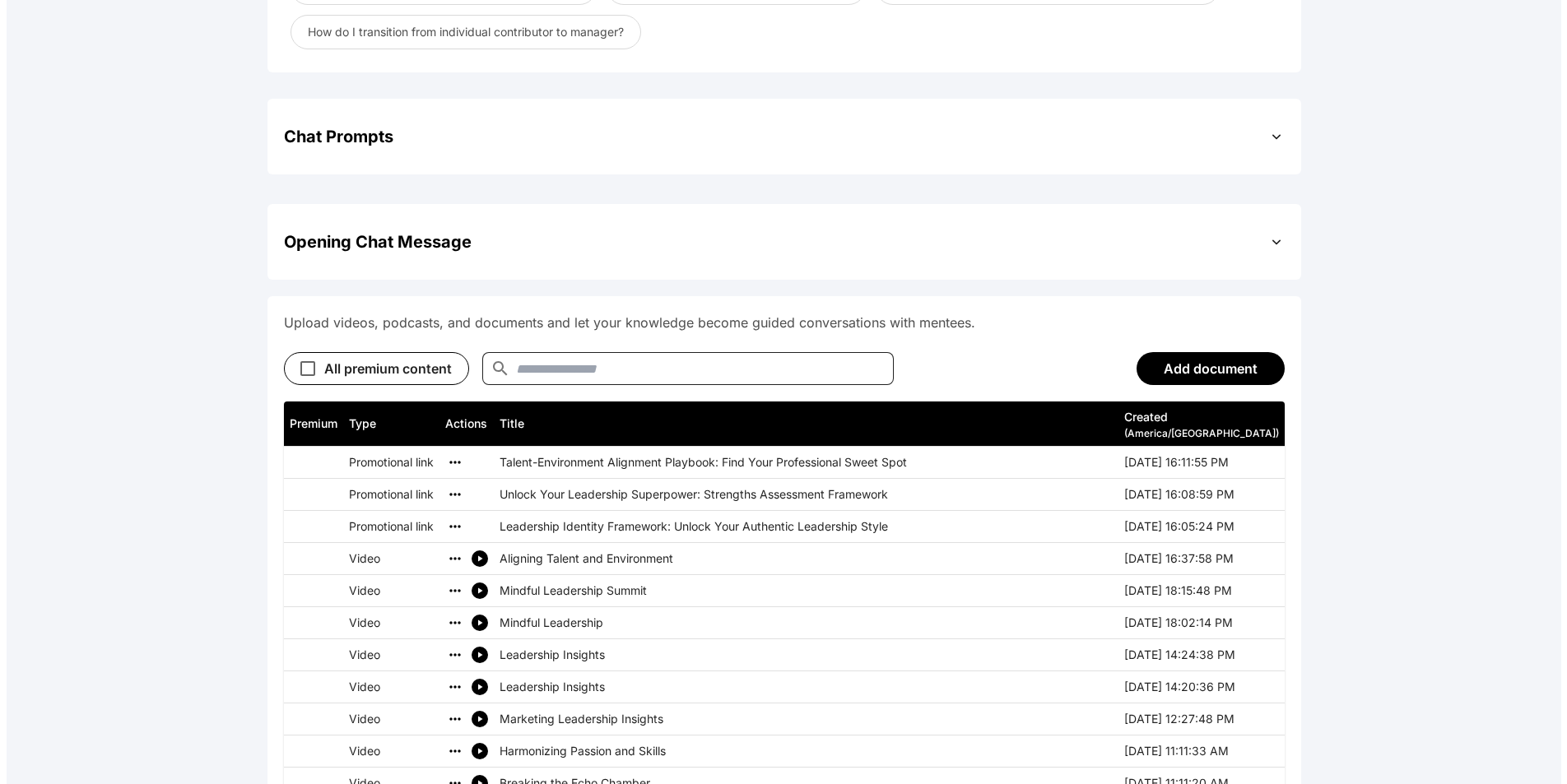
scroll to position [851, 0]
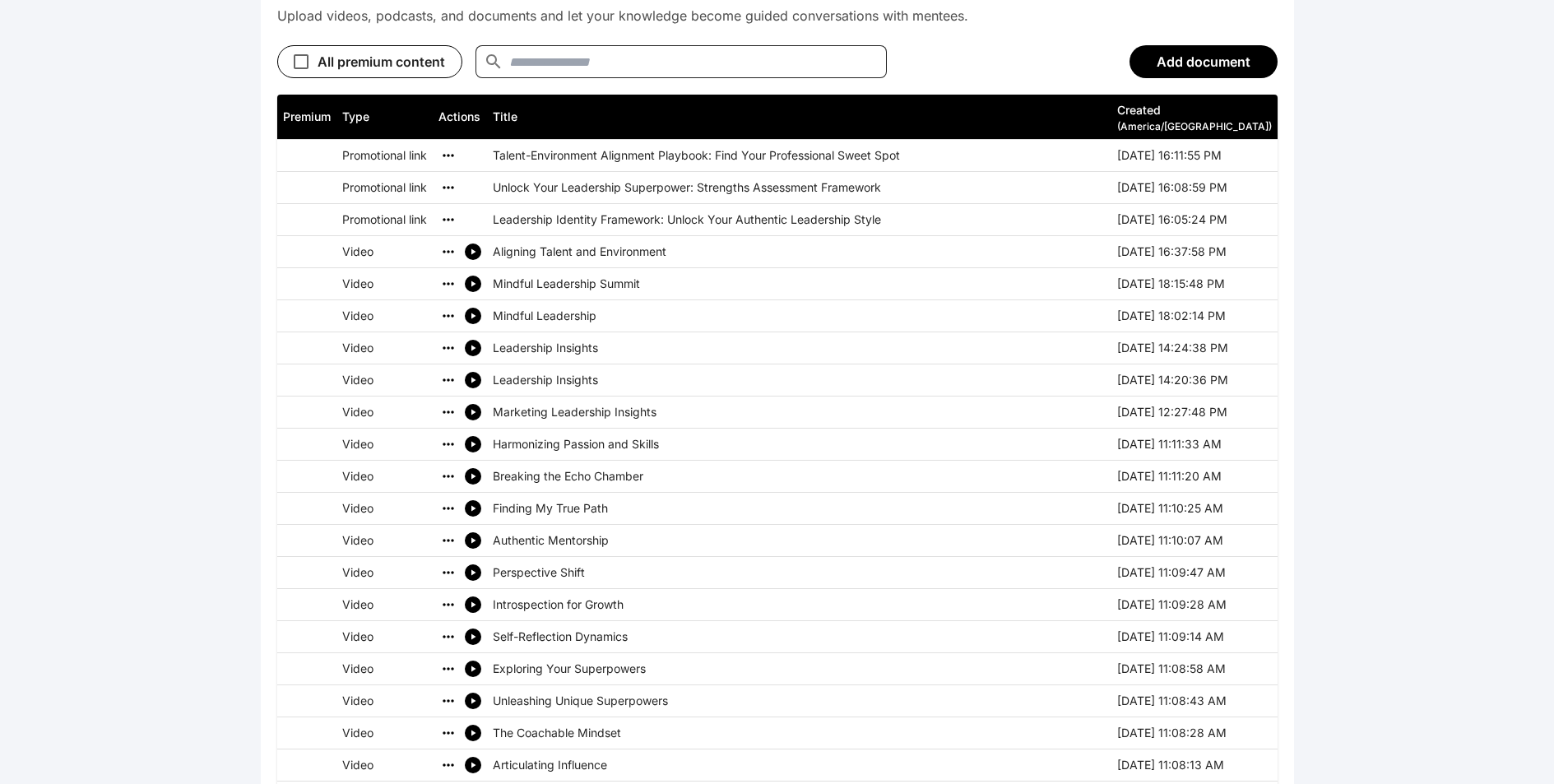
click at [892, 273] on td "Mindful Leadership Summit" at bounding box center [799, 284] width 625 height 33
click at [474, 253] on icon "simple table" at bounding box center [473, 252] width 5 height 6
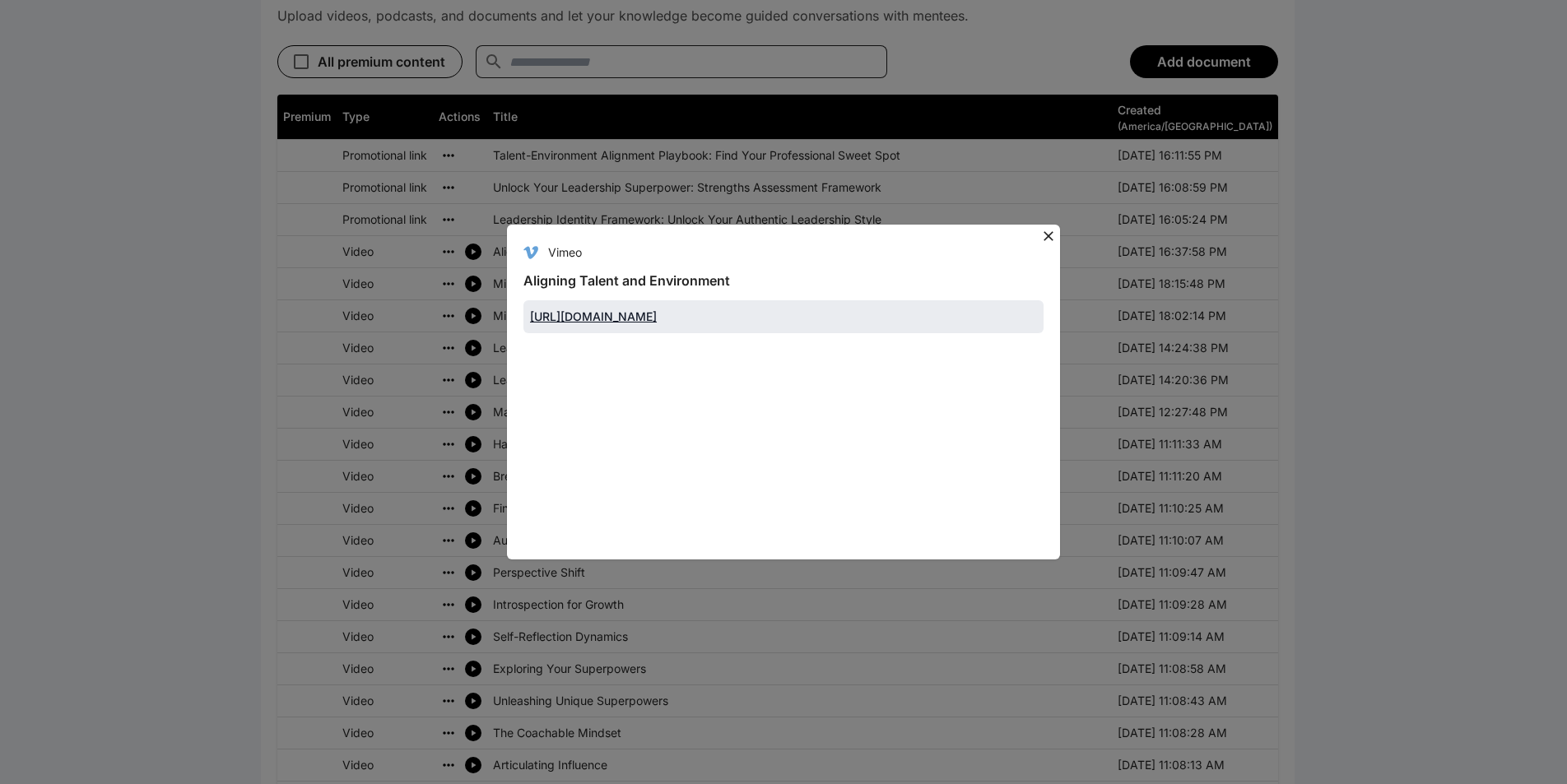
click at [1050, 228] on icon at bounding box center [1048, 235] width 17 height 17
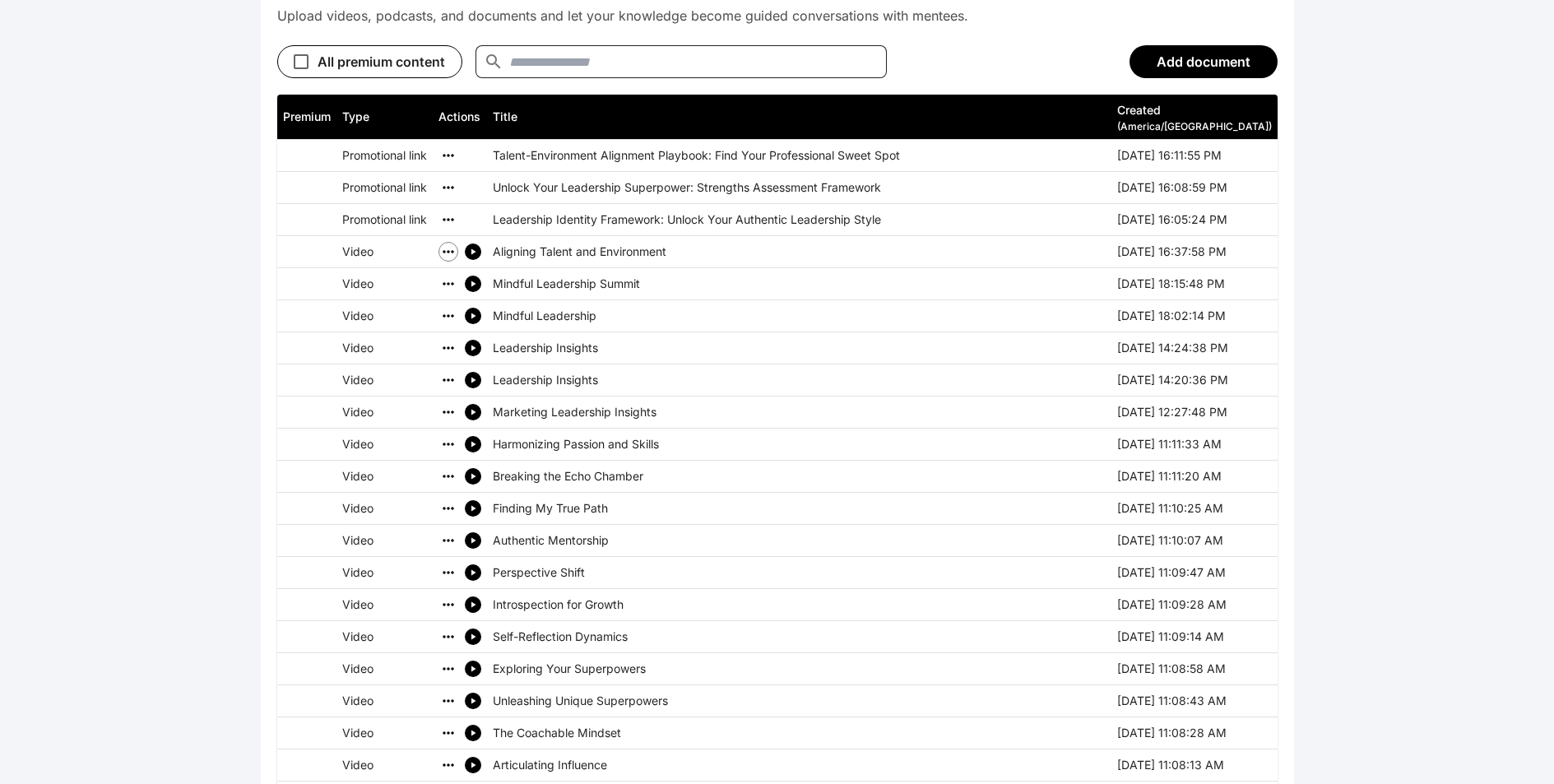
click at [454, 249] on icon "simple table" at bounding box center [448, 251] width 17 height 17
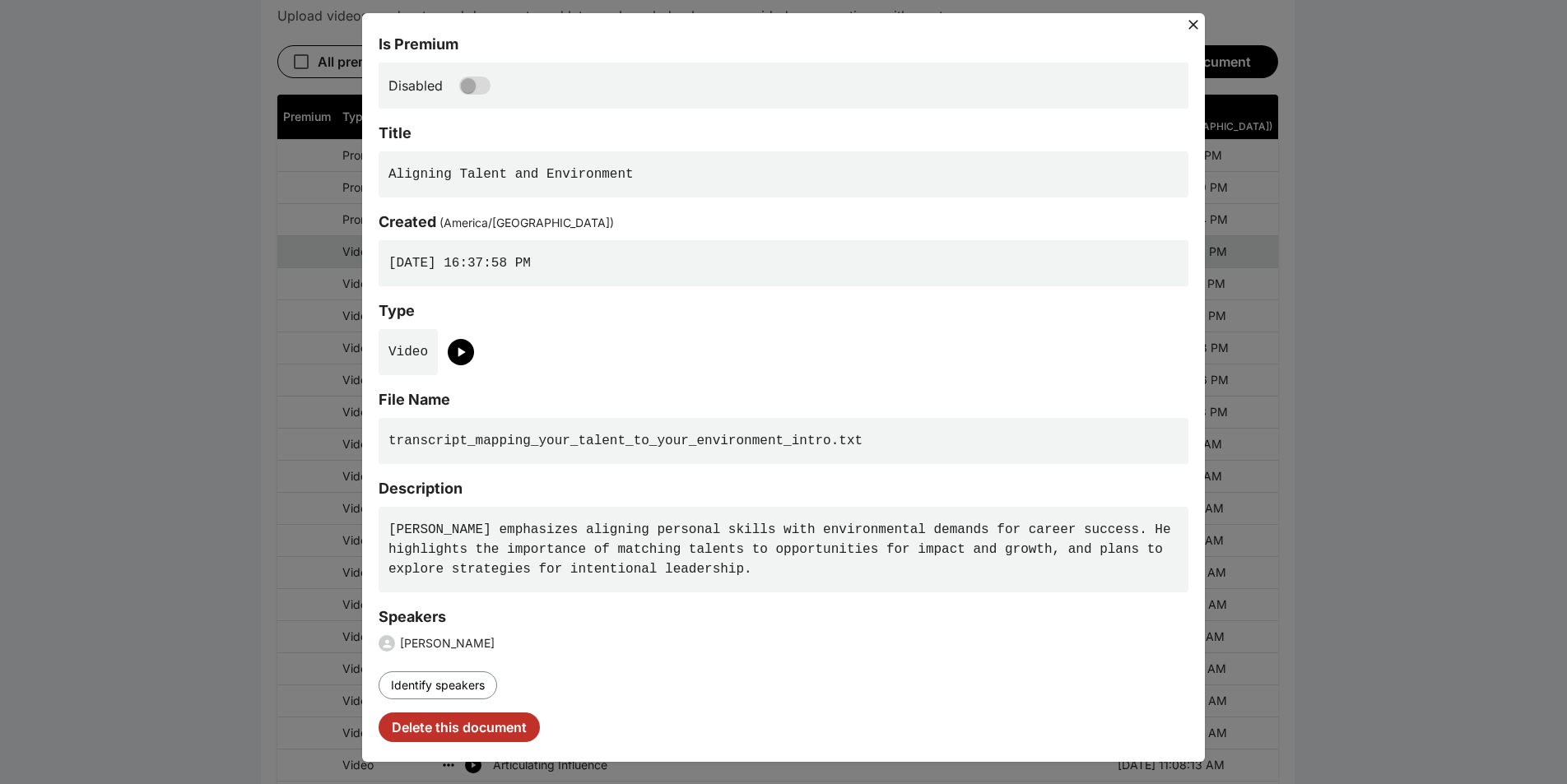
scroll to position [12, 0]
click at [451, 682] on button "Identify speakers" at bounding box center [438, 684] width 118 height 28
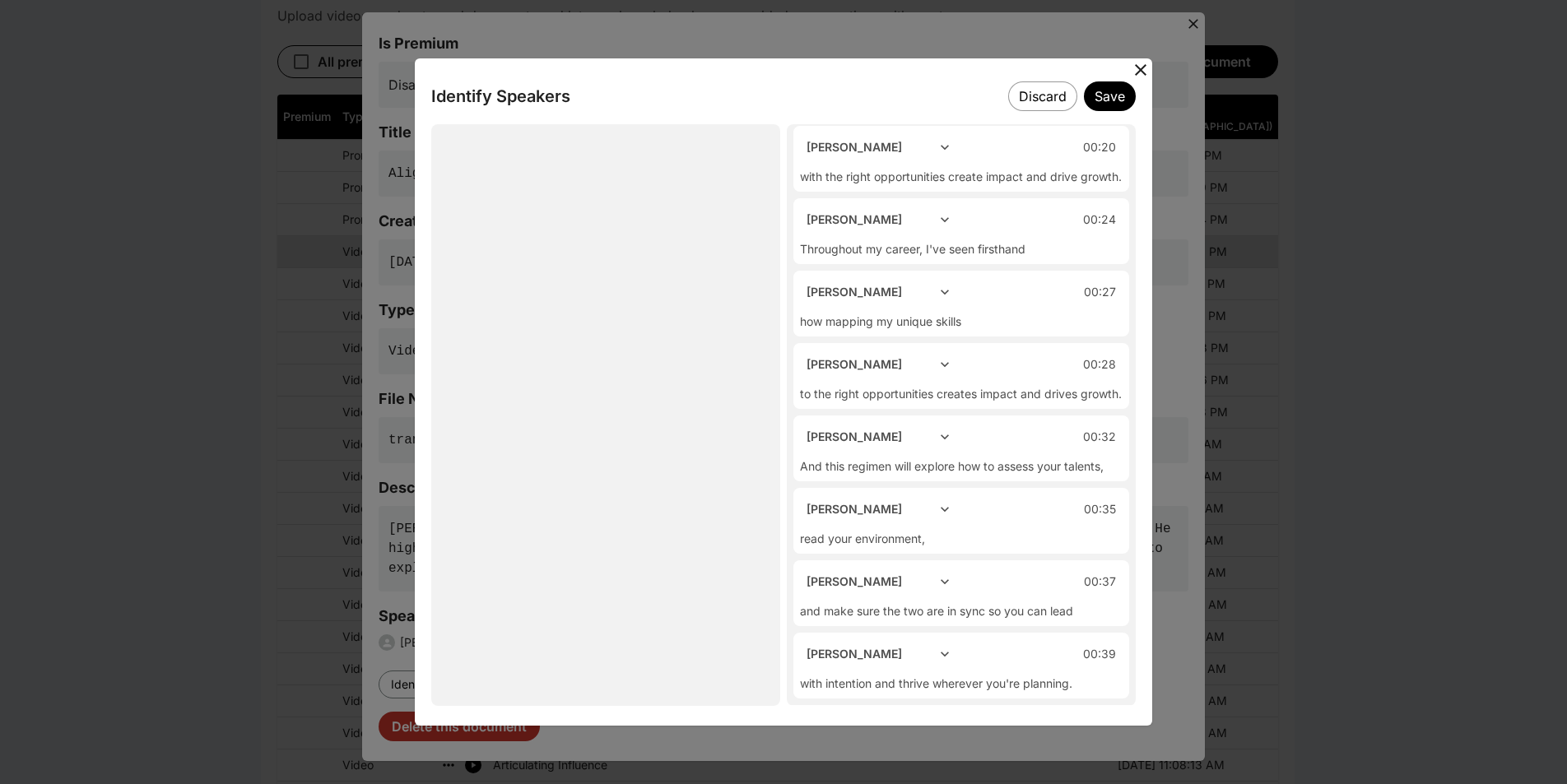
scroll to position [616, 0]
click at [1140, 73] on icon at bounding box center [1140, 70] width 20 height 20
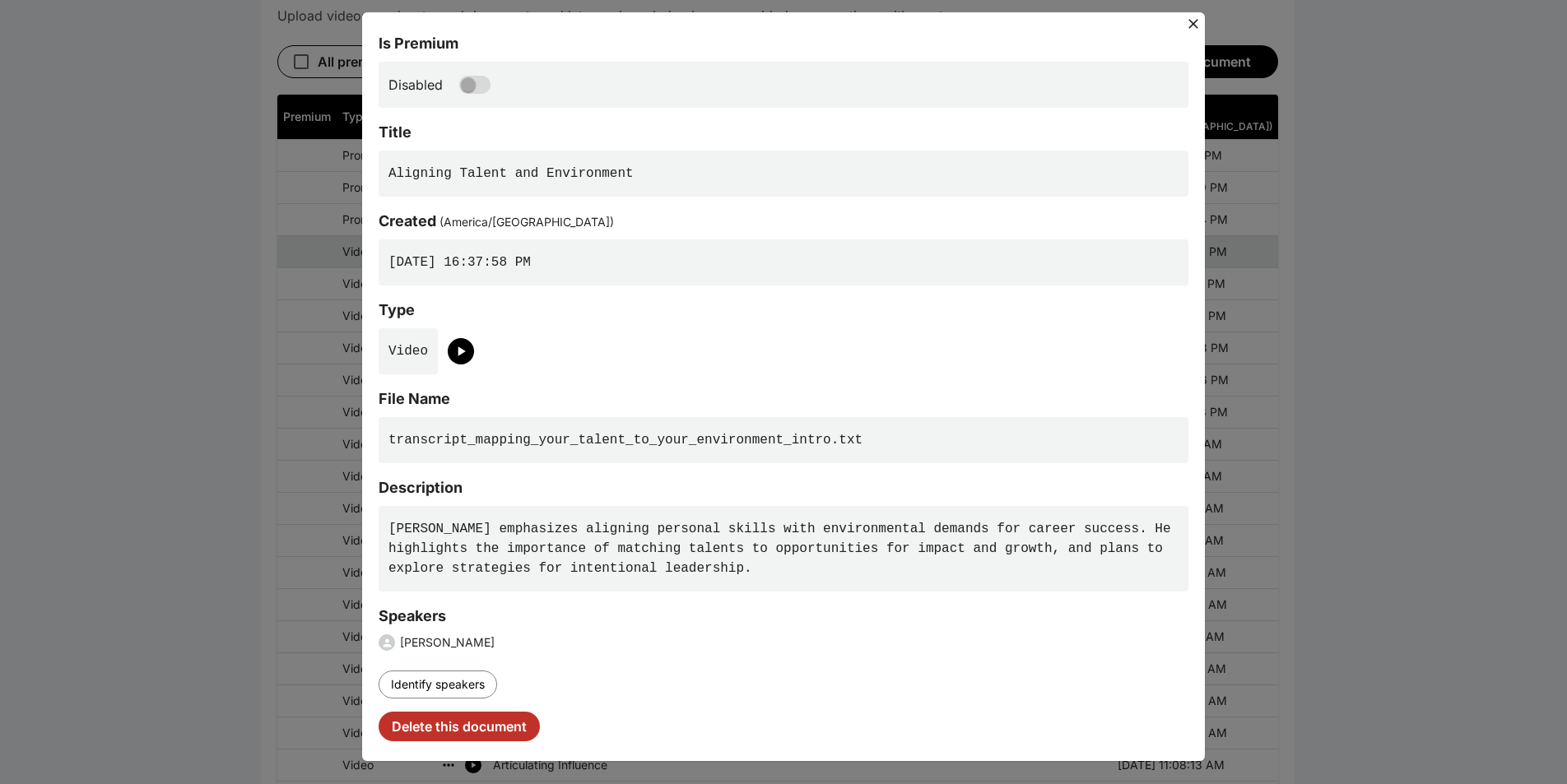
drag, startPoint x: 825, startPoint y: 527, endPoint x: 790, endPoint y: 538, distance: 36.7
click at [825, 526] on pre "[PERSON_NAME] emphasizes aligning personal skills with environmental demands fo…" at bounding box center [784, 548] width 810 height 86
click at [769, 562] on pre "[PERSON_NAME] emphasizes aligning personal skills with environmental demands fo…" at bounding box center [784, 548] width 810 height 86
click at [767, 570] on pre "[PERSON_NAME] emphasizes aligning personal skills with environmental demands fo…" at bounding box center [784, 548] width 810 height 86
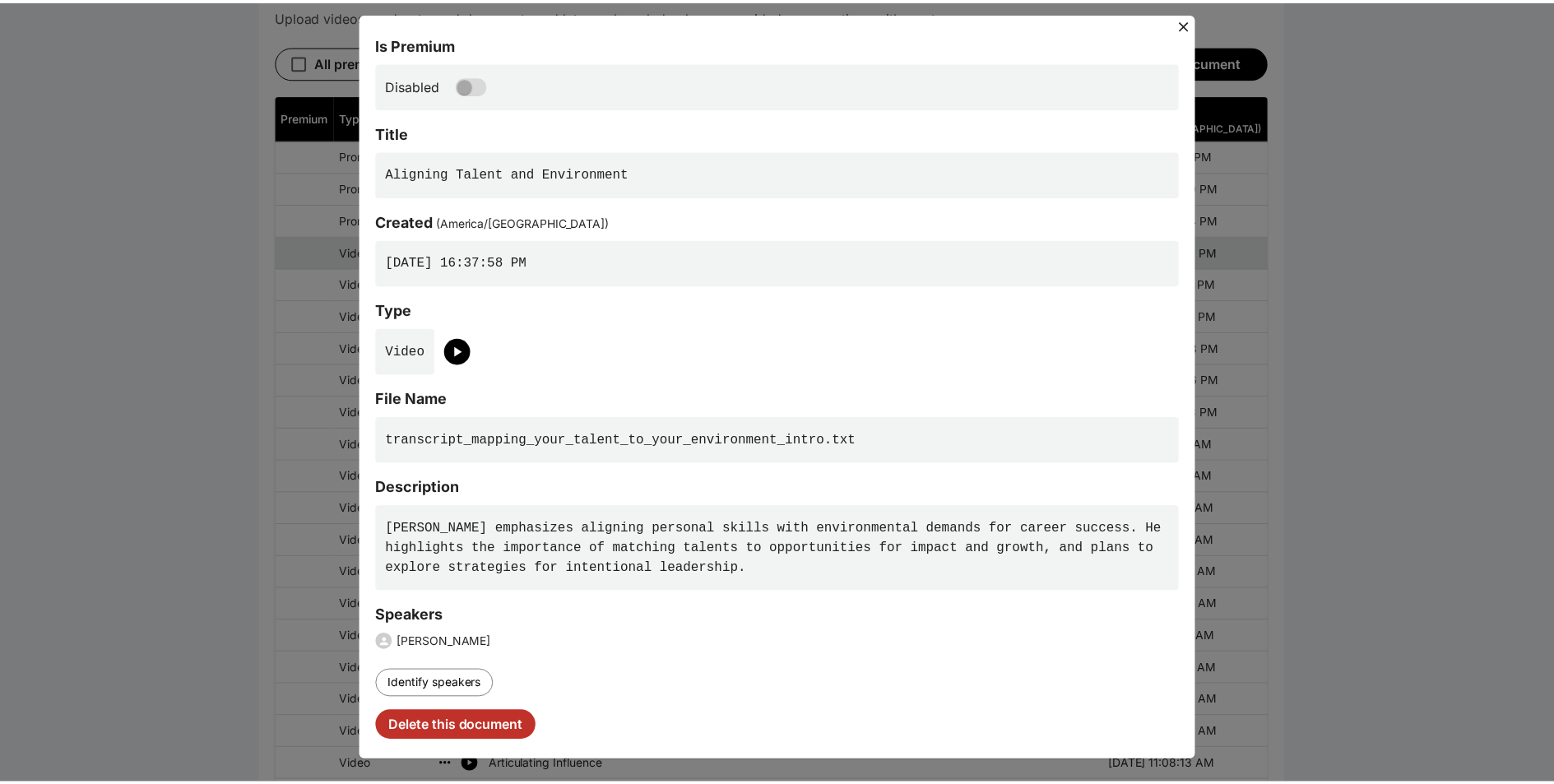
scroll to position [0, 0]
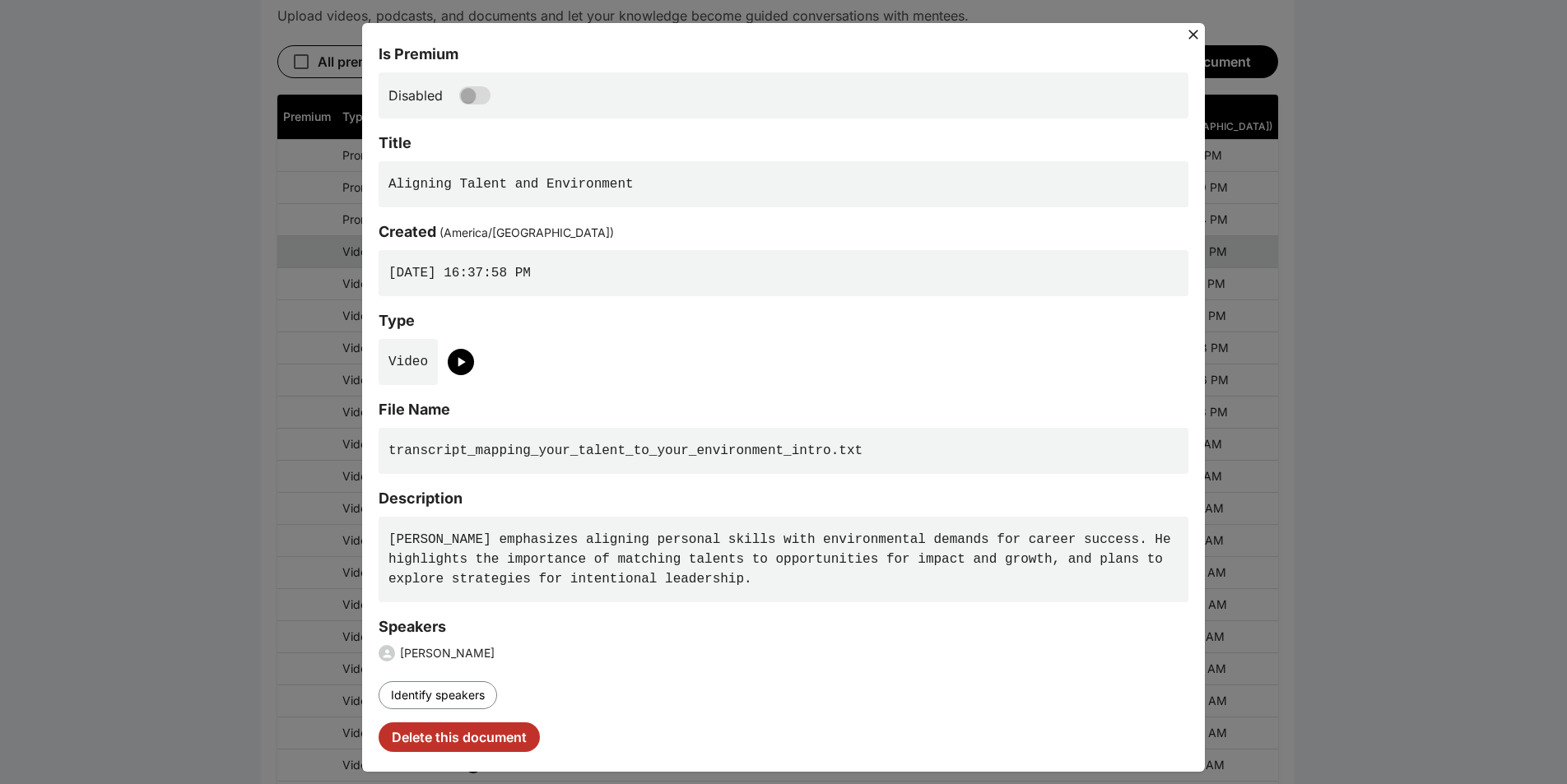
click at [1189, 30] on icon at bounding box center [1192, 34] width 17 height 17
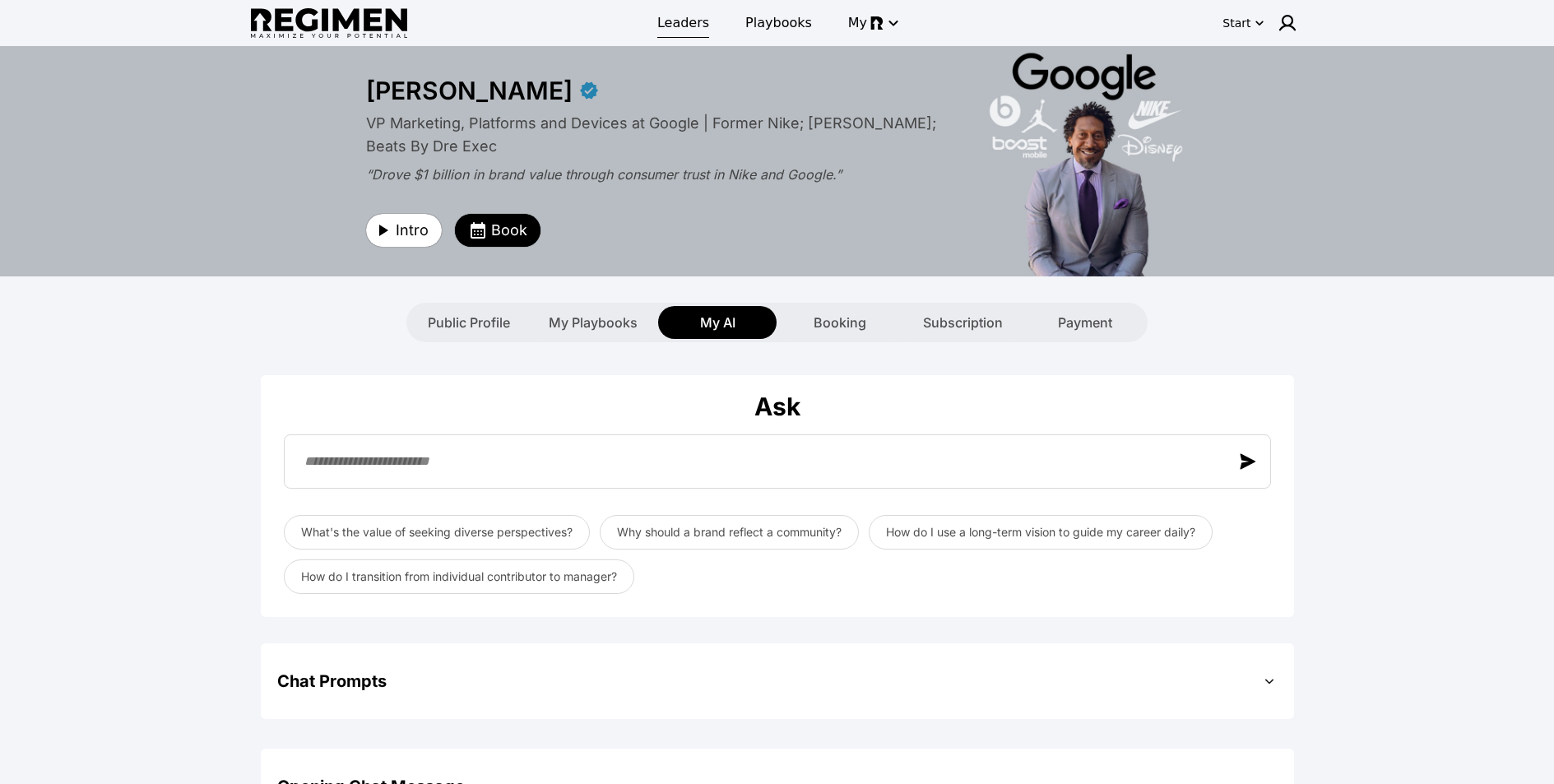
click at [696, 33] on span "Leaders" at bounding box center [683, 23] width 52 height 20
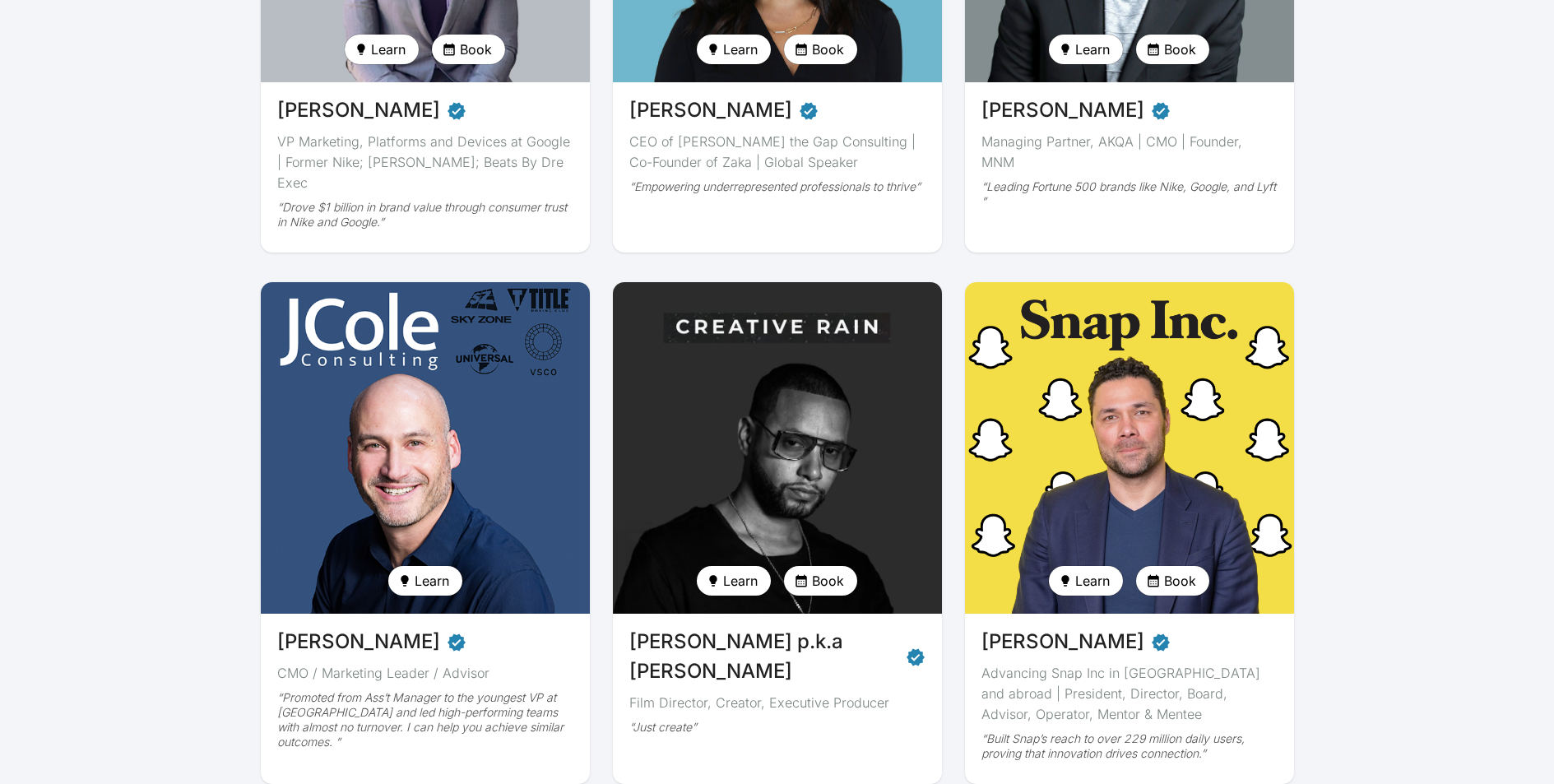
scroll to position [555, 0]
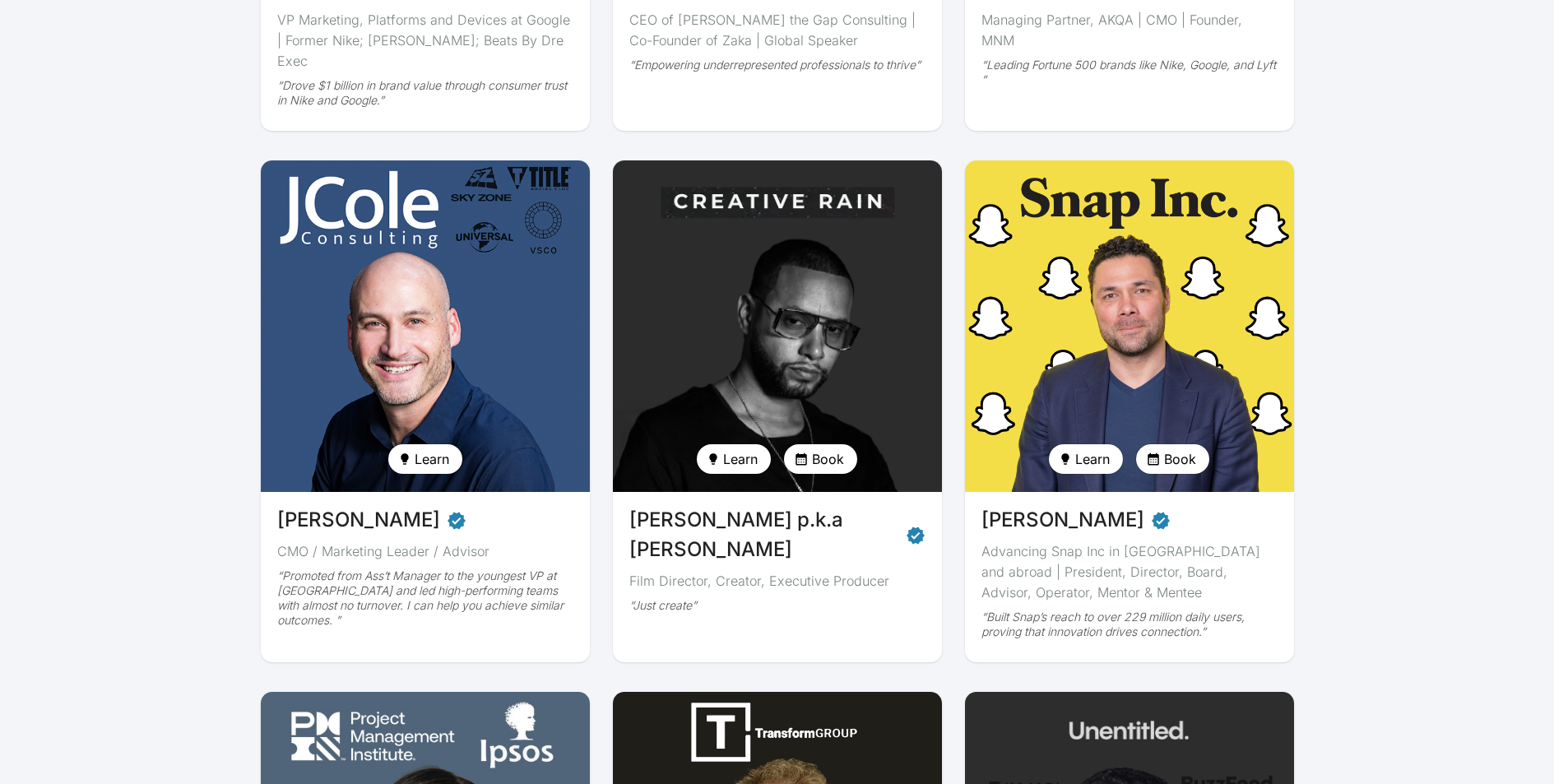
click at [836, 293] on img at bounding box center [777, 326] width 339 height 342
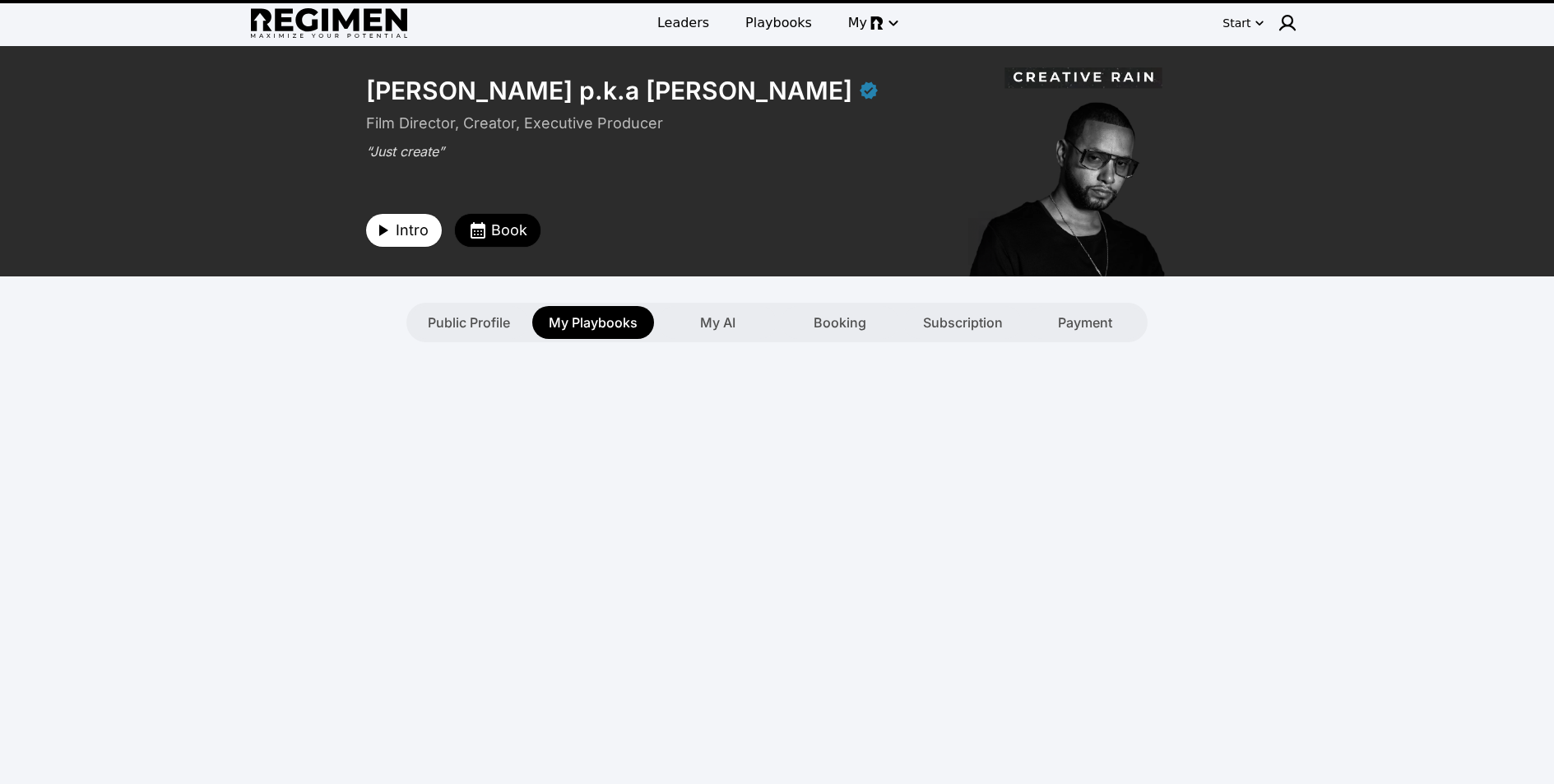
type textarea "**********"
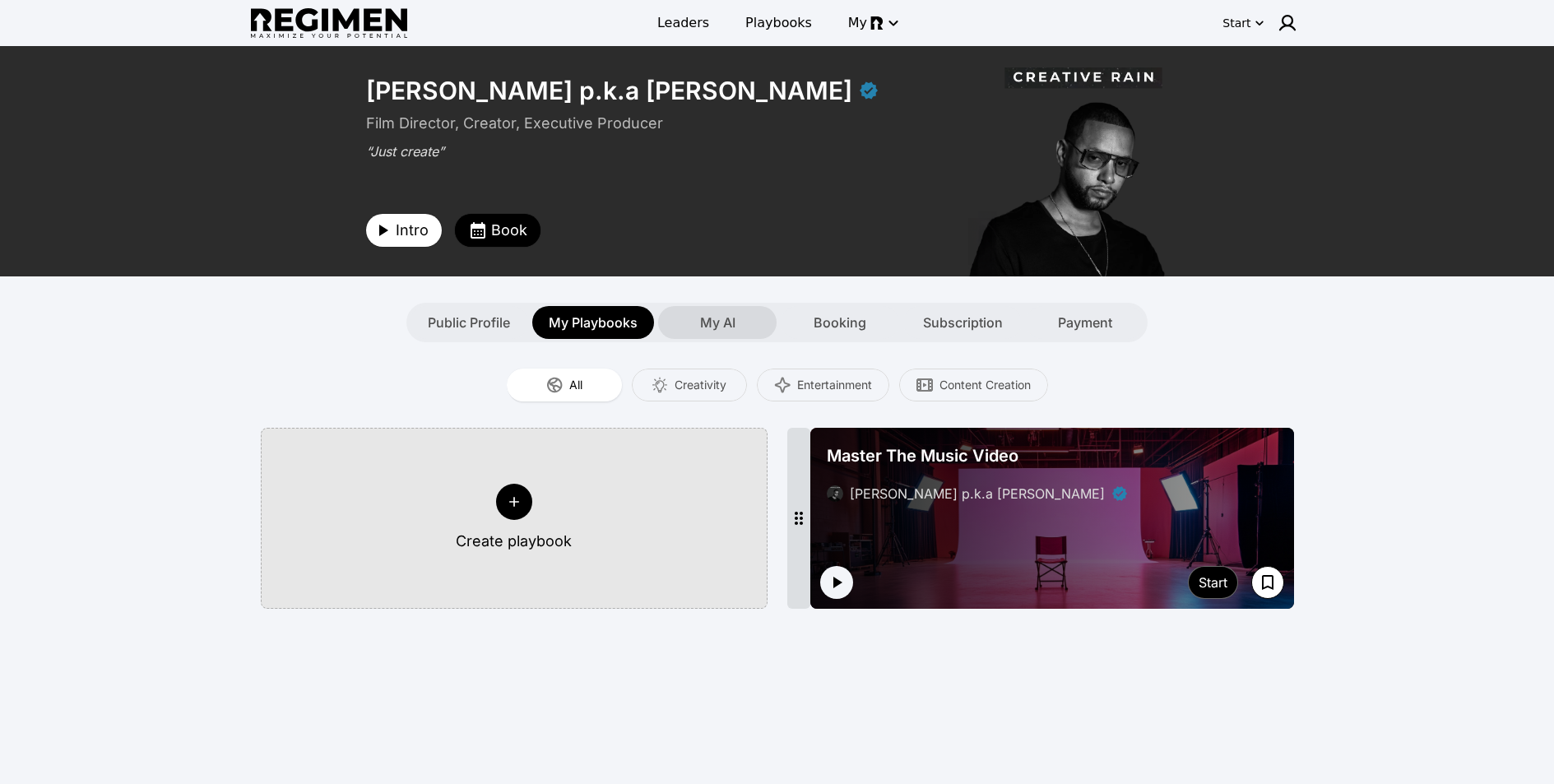
click at [719, 320] on span "My AI" at bounding box center [718, 322] width 35 height 20
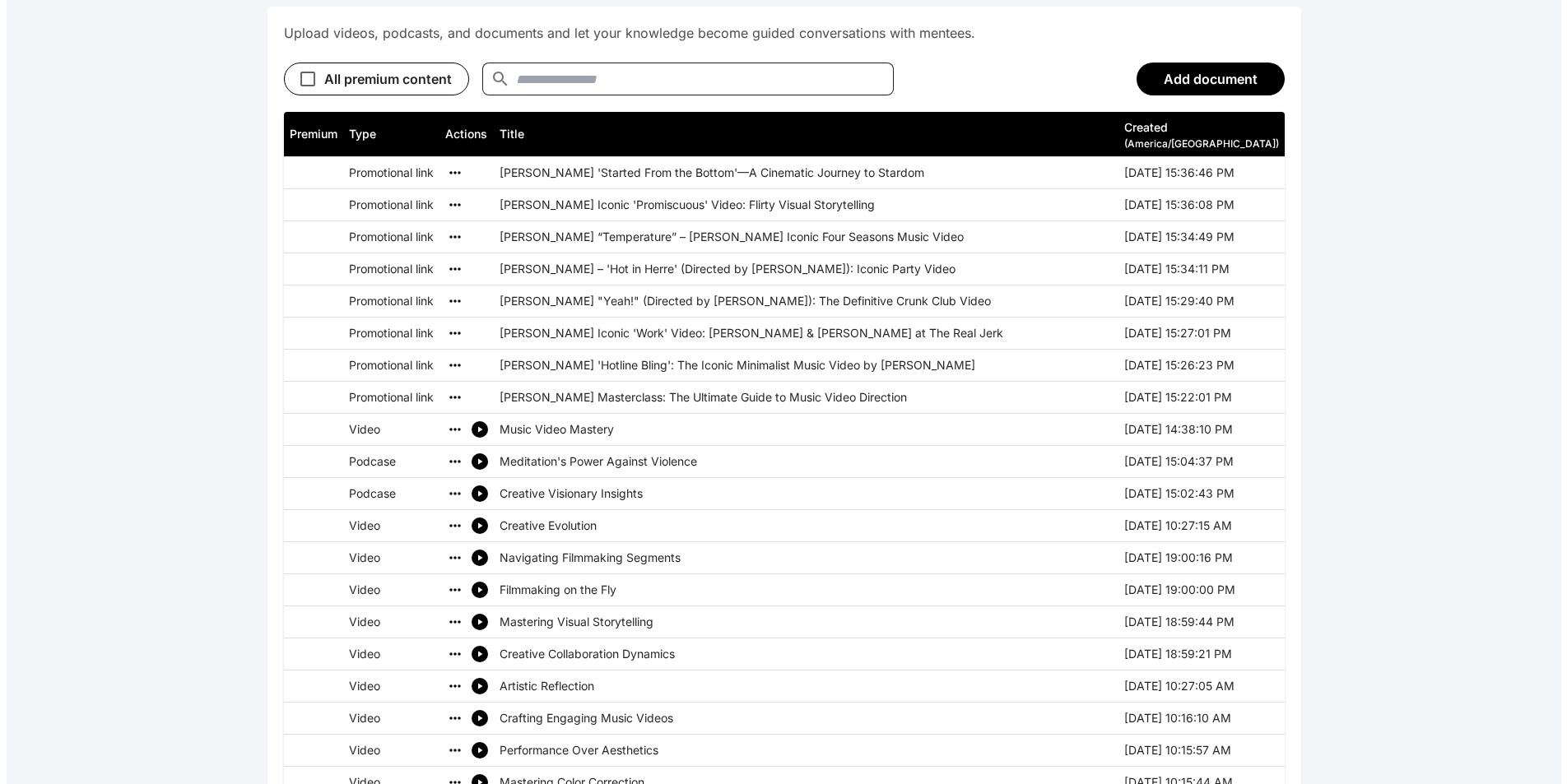
scroll to position [793, 0]
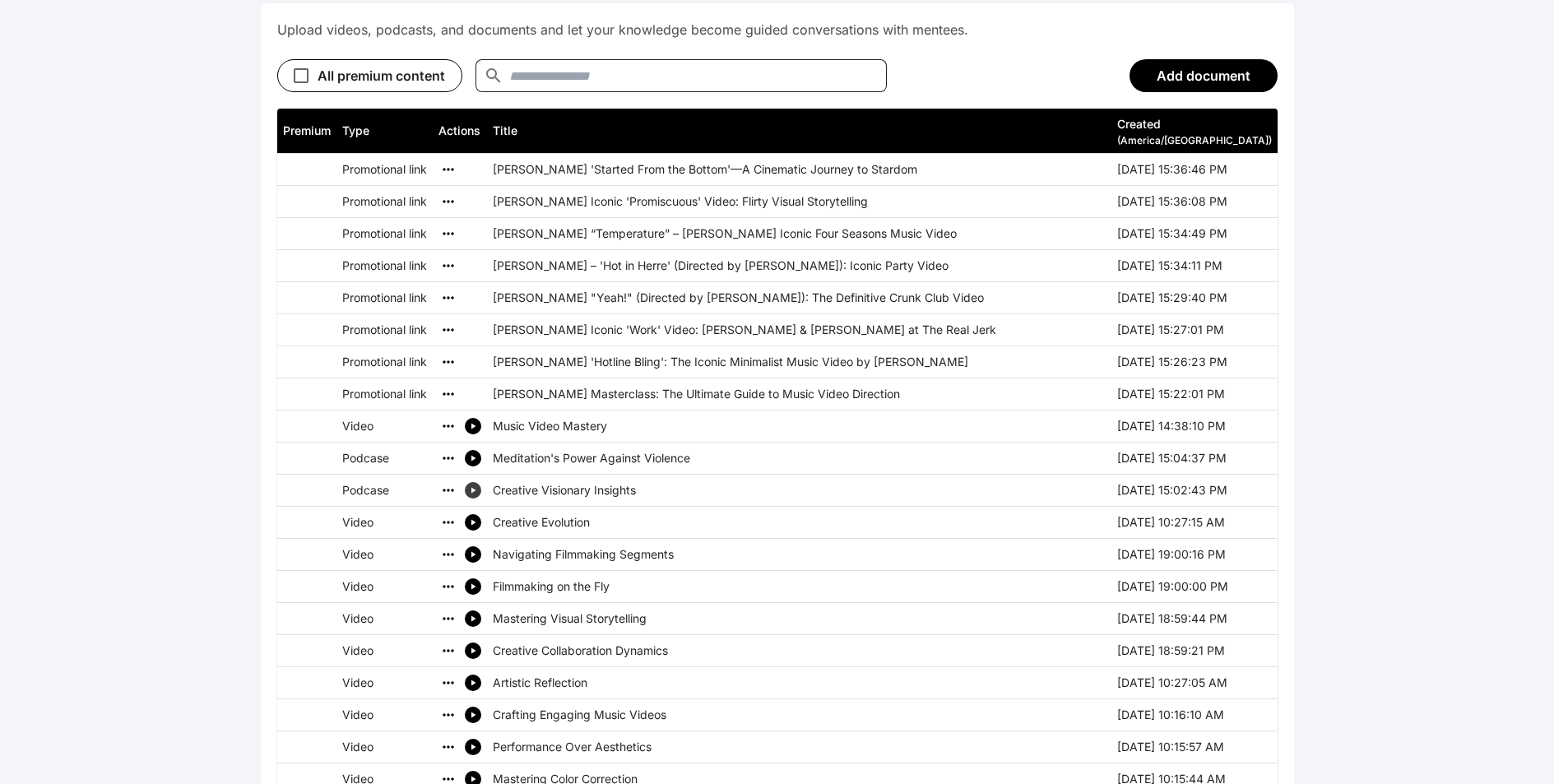
click at [474, 486] on icon "simple table" at bounding box center [473, 490] width 10 height 10
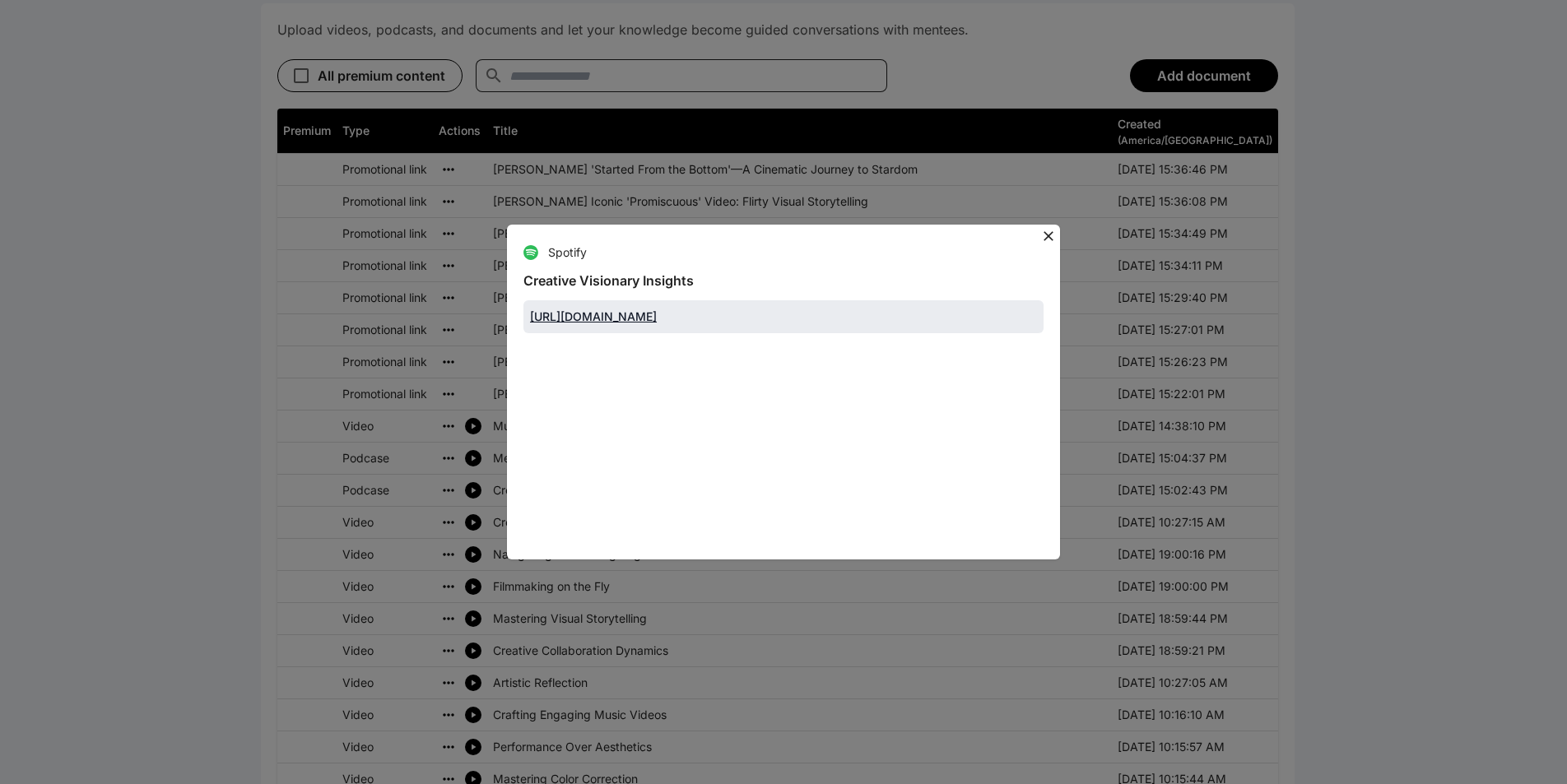
click at [1050, 228] on icon at bounding box center [1048, 235] width 17 height 17
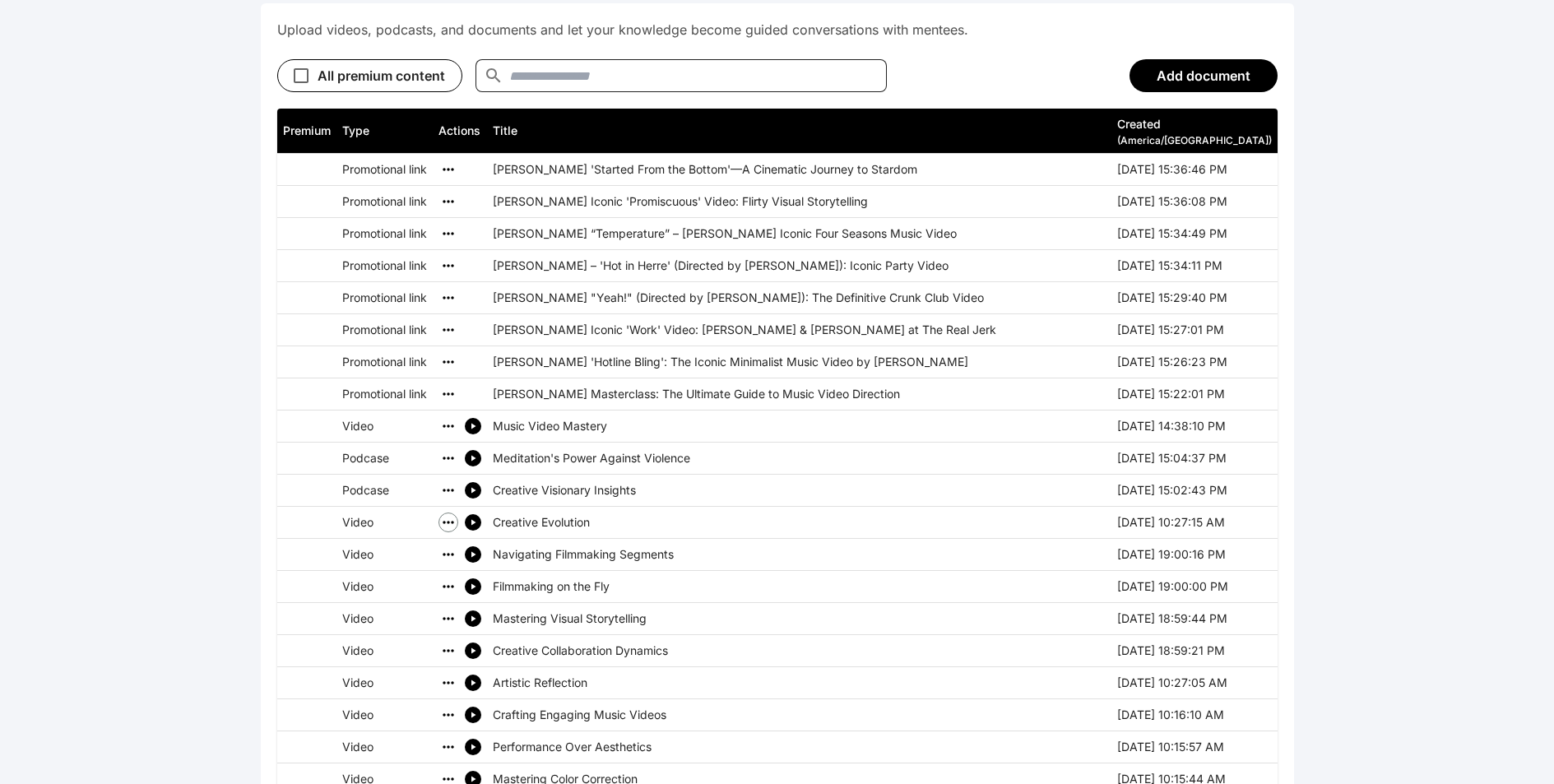
click at [452, 525] on icon "simple table" at bounding box center [448, 522] width 17 height 17
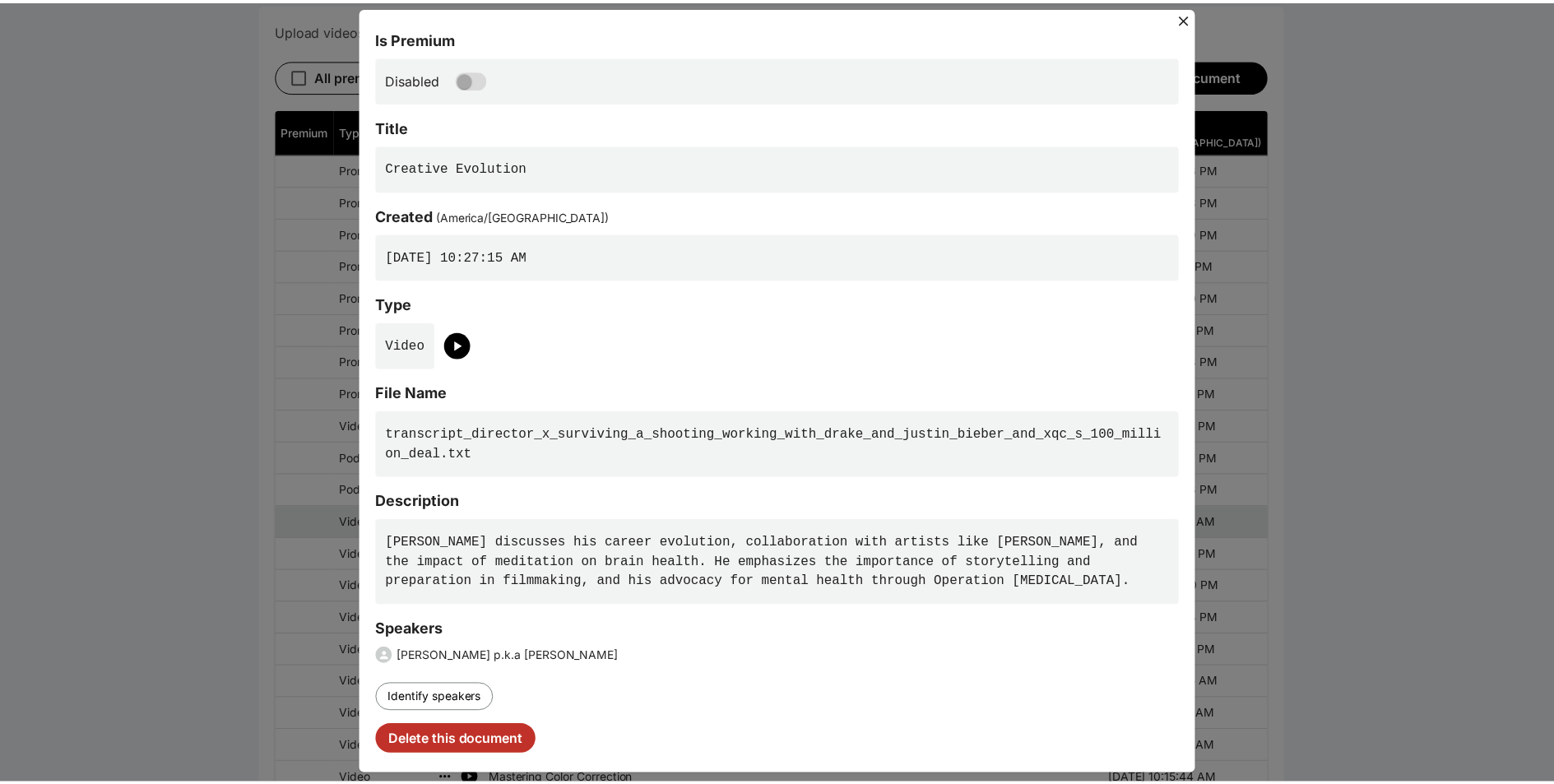
scroll to position [0, 0]
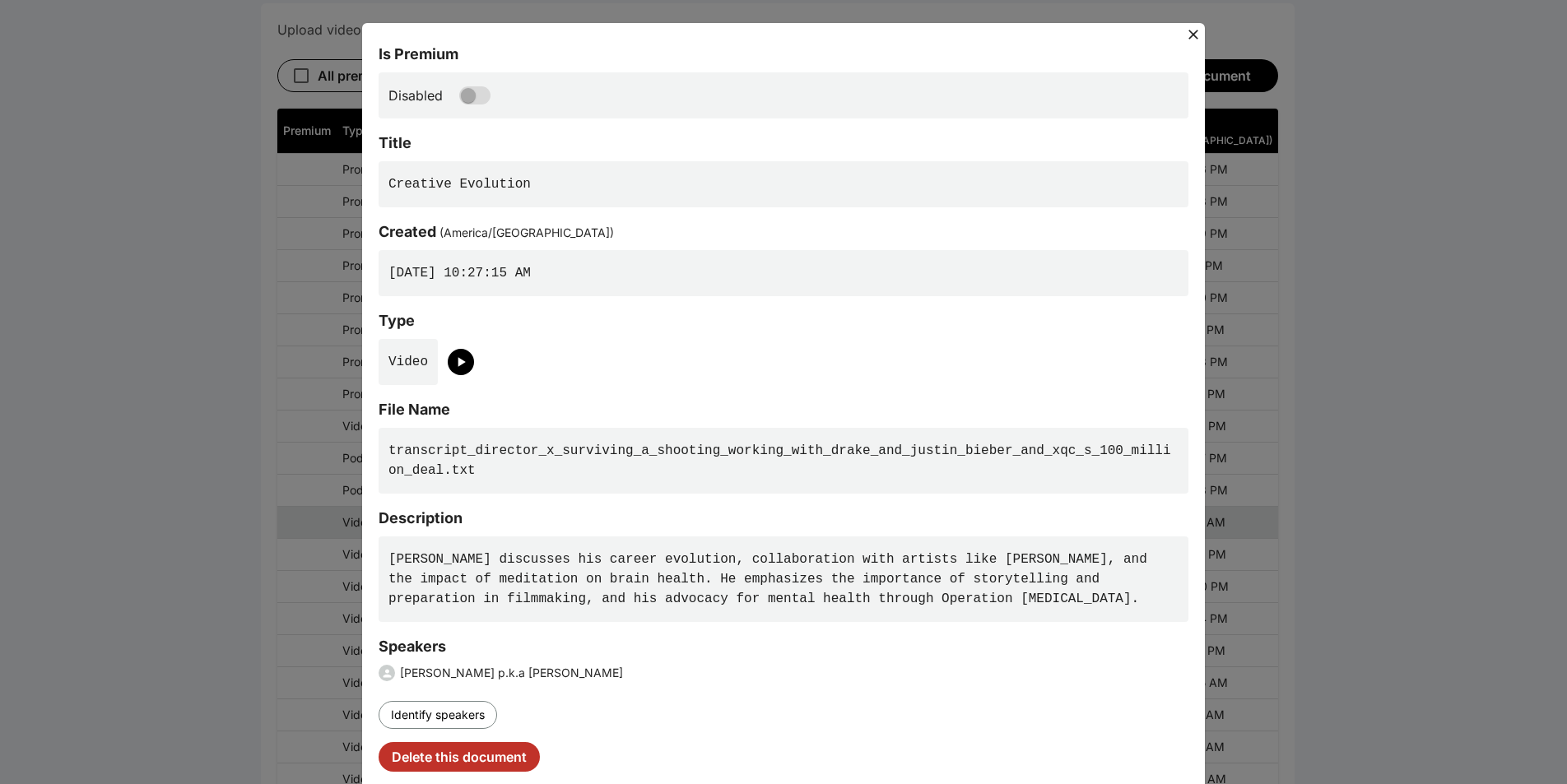
click at [276, 362] on div "Is Premium Disabled Title Creative Evolution Created ( [GEOGRAPHIC_DATA]/[GEOGR…" at bounding box center [784, 392] width 1567 height 784
drag, startPoint x: 225, startPoint y: 455, endPoint x: 462, endPoint y: 316, distance: 274.8
click at [227, 451] on div "Is Premium Disabled Title Creative Evolution Created ( [GEOGRAPHIC_DATA]/[GEOGR…" at bounding box center [784, 392] width 1567 height 784
click at [1187, 33] on icon at bounding box center [1192, 34] width 17 height 17
